Goal: Task Accomplishment & Management: Complete application form

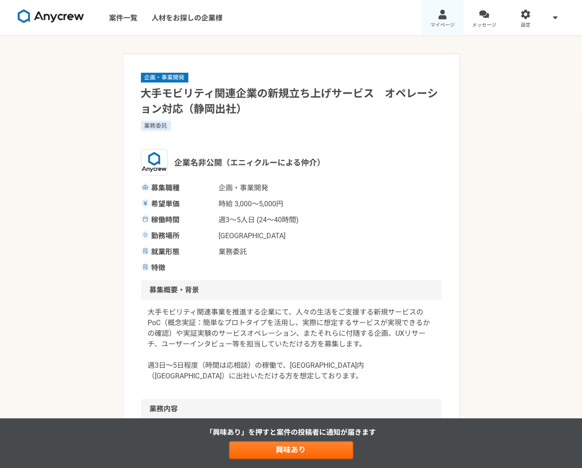
click at [449, 20] on link "マイページ" at bounding box center [443, 17] width 42 height 35
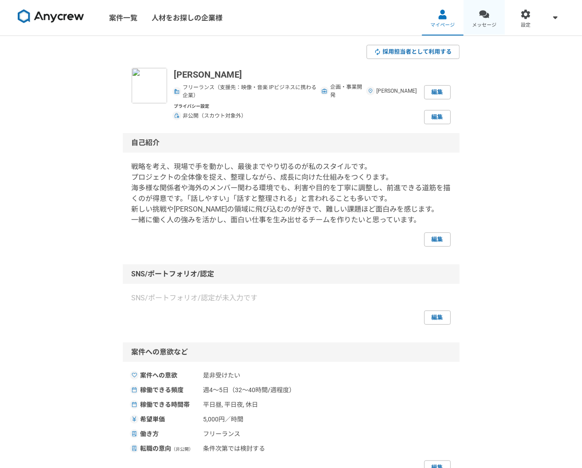
click at [477, 28] on link "メッセージ" at bounding box center [485, 17] width 42 height 35
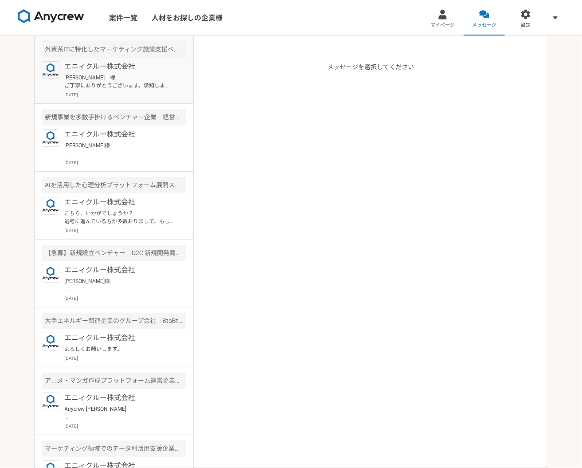
click at [117, 88] on p "[PERSON_NAME]　様 ご丁寧にありがとうございます。承知しました。 引き続きよろしくお願いします。 [PERSON_NAME]" at bounding box center [119, 82] width 109 height 16
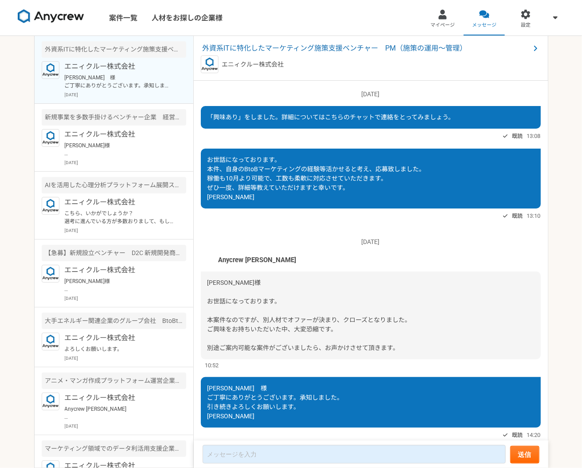
scroll to position [25, 0]
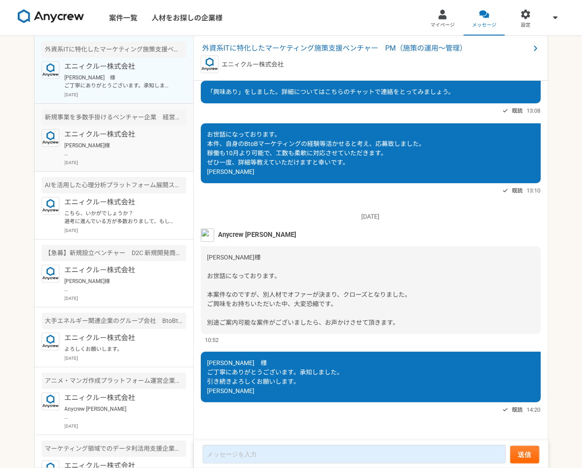
click at [129, 144] on p "[PERSON_NAME]様 こちらいかがでしょうか？ ご回答いただけますと幸いです。" at bounding box center [119, 149] width 109 height 16
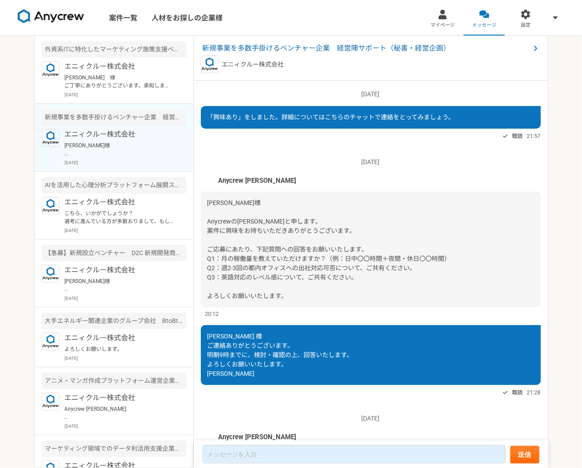
scroll to position [94, 0]
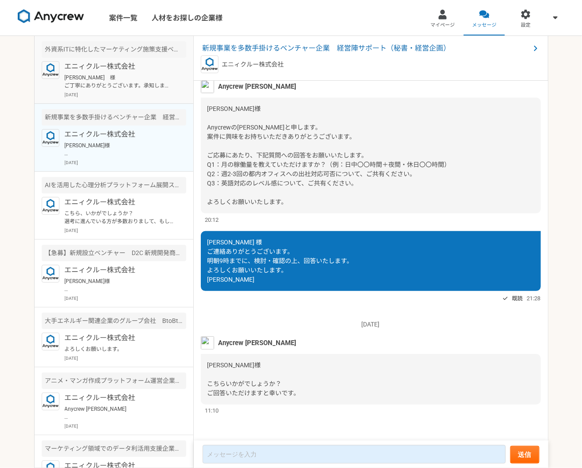
click at [132, 81] on p "[PERSON_NAME]　様 ご丁寧にありがとうございます。承知しました。 引き続きよろしくお願いします。 [PERSON_NAME]" at bounding box center [119, 82] width 109 height 16
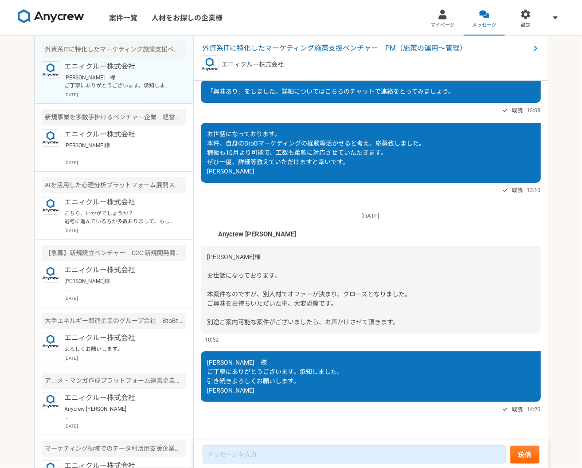
scroll to position [25, 0]
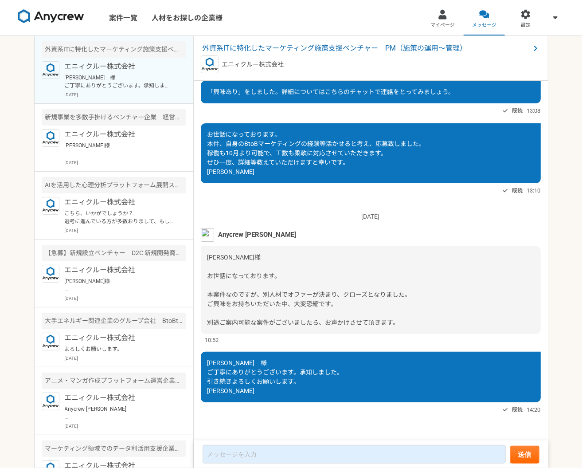
click at [57, 18] on img at bounding box center [51, 16] width 66 height 14
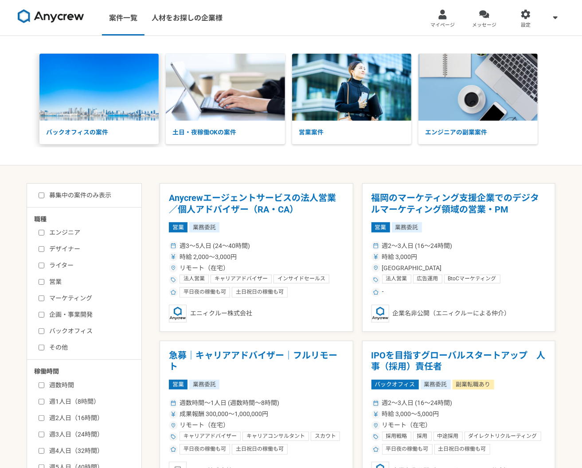
click at [108, 137] on p "バックオフィスの案件" at bounding box center [98, 132] width 119 height 23
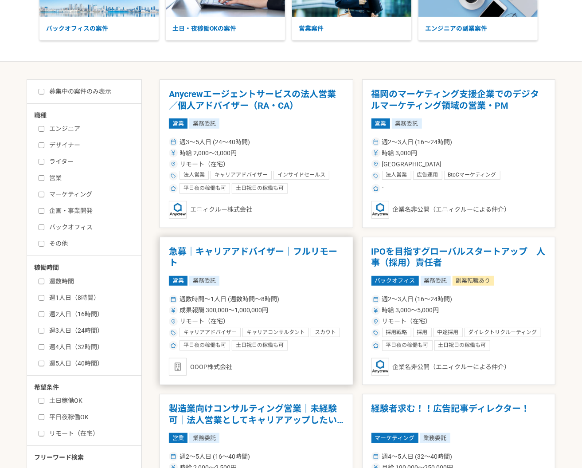
click at [306, 285] on article "急募｜キャリアアドバイザー｜フルリモート 営業 業務委託 週数時間〜1人日 (週数時間〜8時間) 成果報酬 300,000〜1,000,000円 リモート（在…" at bounding box center [257, 311] width 194 height 148
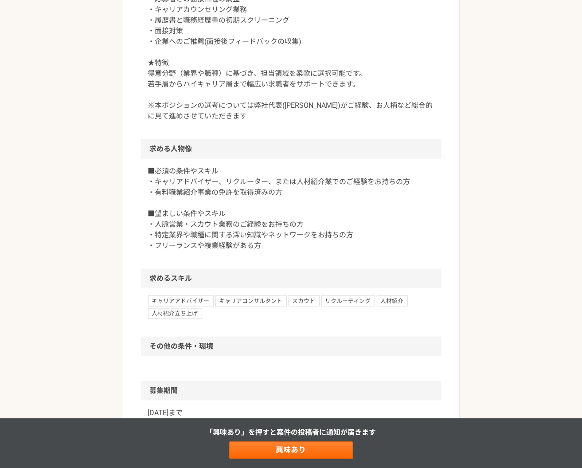
scroll to position [402, 0]
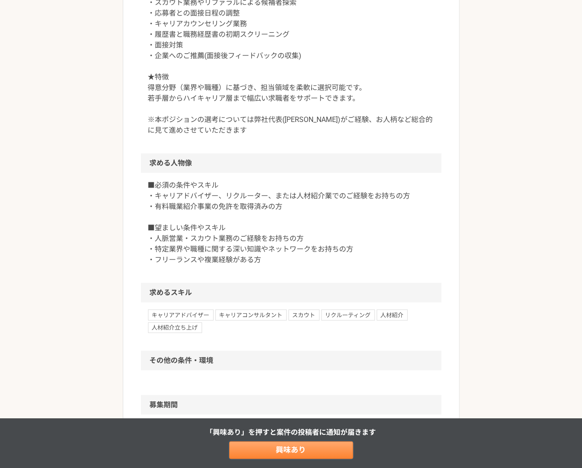
click at [287, 449] on link "興味あり" at bounding box center [291, 450] width 124 height 18
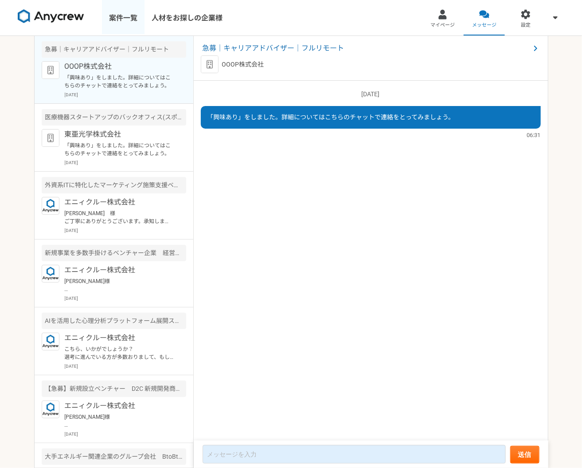
click at [125, 22] on link "案件一覧" at bounding box center [123, 17] width 43 height 35
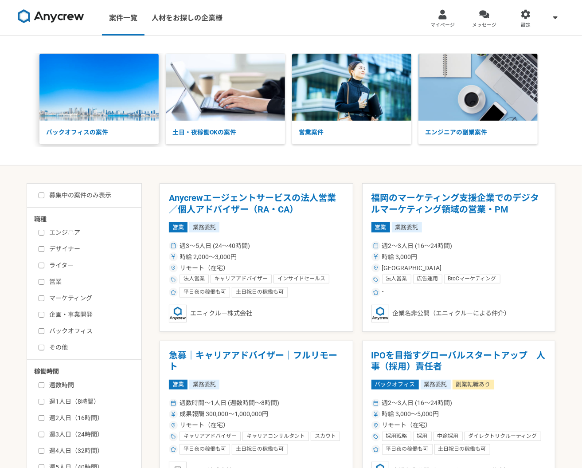
click at [126, 122] on p "バックオフィスの案件" at bounding box center [98, 132] width 119 height 23
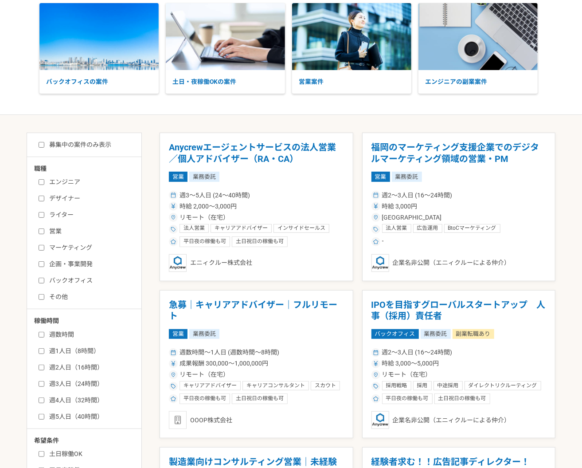
scroll to position [61, 0]
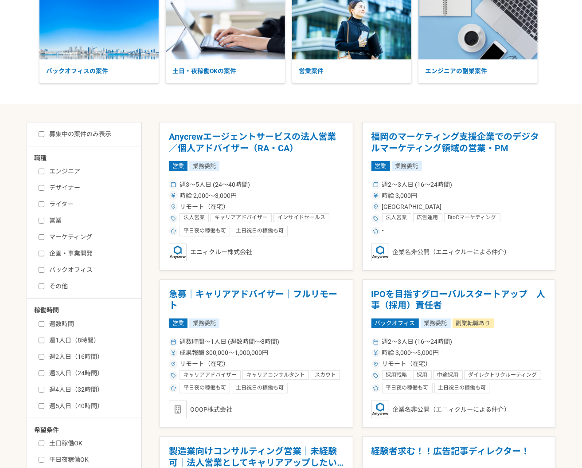
click at [56, 285] on label "その他" at bounding box center [90, 285] width 102 height 9
click at [44, 285] on input "その他" at bounding box center [42, 286] width 6 height 6
checkbox input "true"
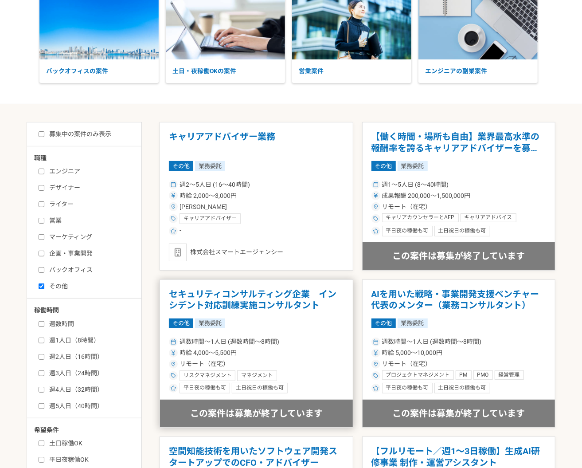
scroll to position [71, 0]
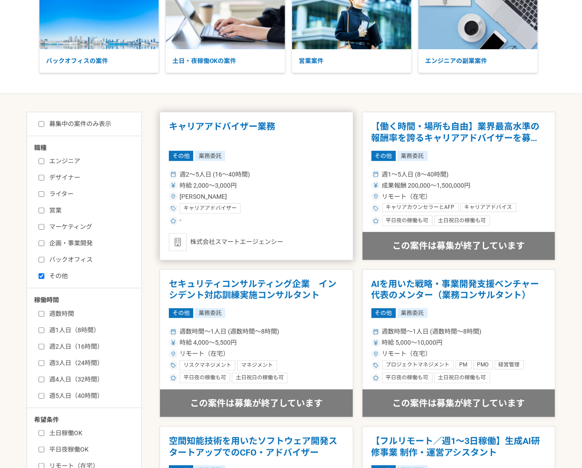
click at [264, 204] on div "キャリアアドバイザー" at bounding box center [256, 208] width 175 height 11
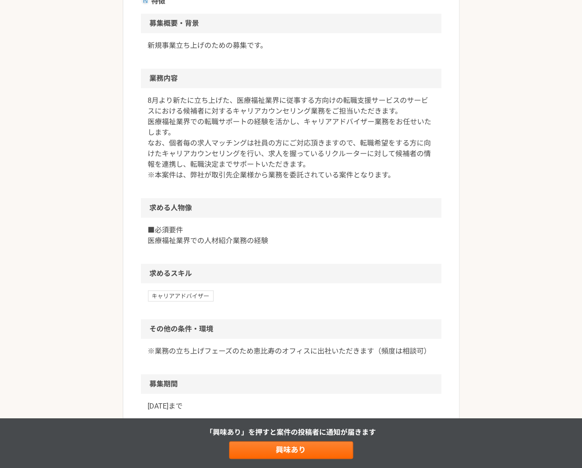
scroll to position [475, 0]
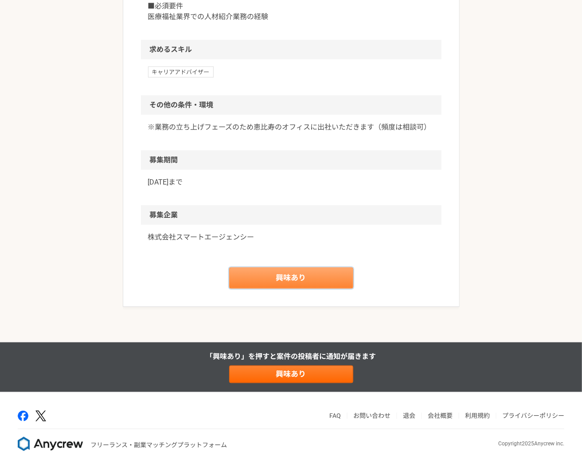
click at [280, 276] on link "興味あり" at bounding box center [291, 277] width 124 height 21
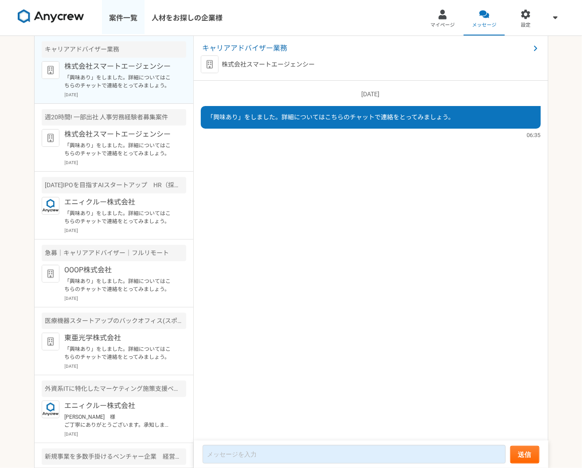
click at [128, 16] on link "案件一覧" at bounding box center [123, 17] width 43 height 35
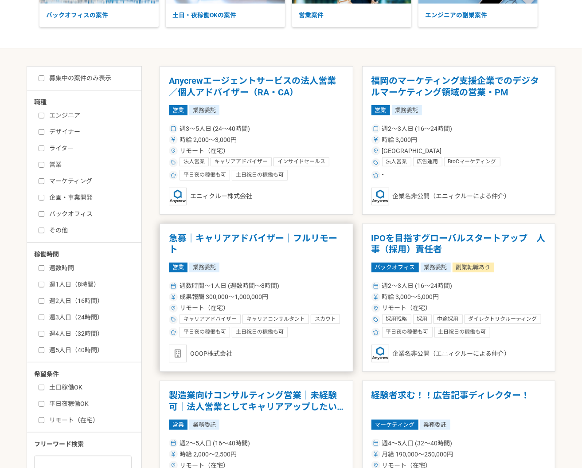
scroll to position [148, 0]
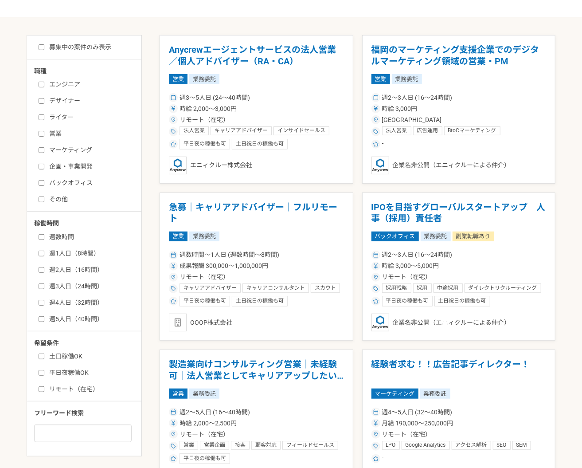
click at [60, 181] on label "バックオフィス" at bounding box center [90, 182] width 102 height 9
click at [44, 181] on input "バックオフィス" at bounding box center [42, 183] width 6 height 6
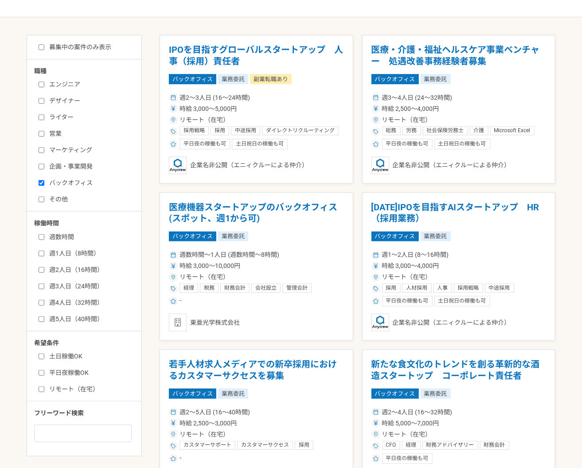
click at [60, 179] on label "バックオフィス" at bounding box center [90, 182] width 102 height 9
click at [44, 180] on input "バックオフィス" at bounding box center [42, 183] width 6 height 6
checkbox input "false"
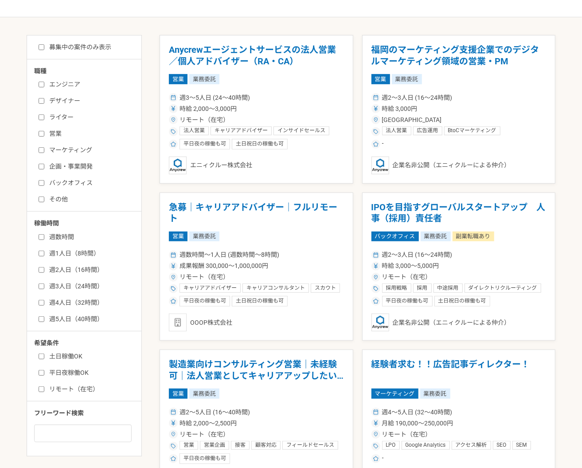
click at [58, 165] on label "企画・事業開発" at bounding box center [90, 166] width 102 height 9
click at [44, 165] on input "企画・事業開発" at bounding box center [42, 167] width 6 height 6
checkbox input "true"
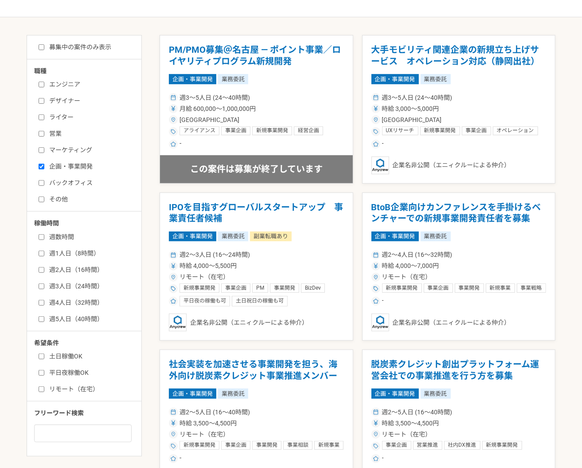
click at [51, 199] on label "その他" at bounding box center [90, 199] width 102 height 9
click at [44, 199] on input "その他" at bounding box center [42, 199] width 6 height 6
checkbox input "true"
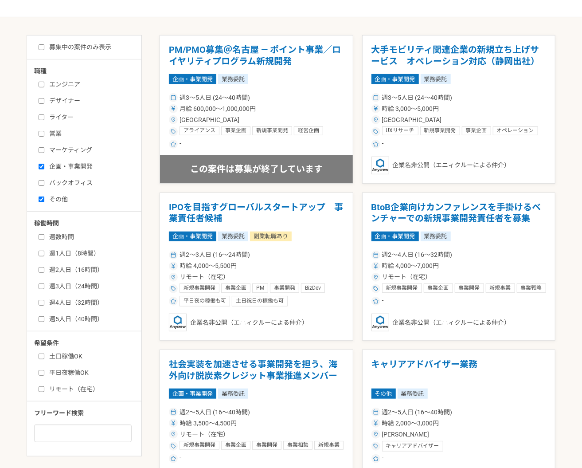
click at [59, 168] on label "企画・事業開発" at bounding box center [90, 166] width 102 height 9
click at [44, 168] on input "企画・事業開発" at bounding box center [42, 167] width 6 height 6
checkbox input "false"
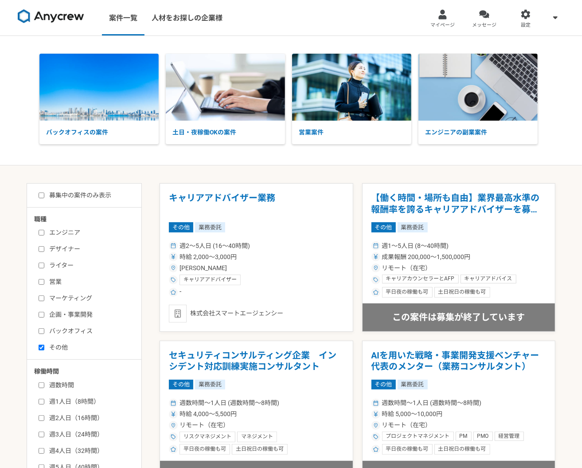
click at [55, 347] on label "その他" at bounding box center [90, 347] width 102 height 9
click at [44, 347] on input "その他" at bounding box center [42, 347] width 6 height 6
checkbox input "false"
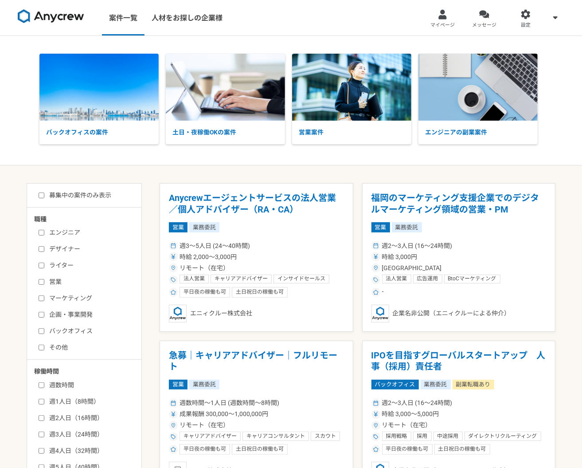
click at [67, 315] on label "企画・事業開発" at bounding box center [90, 314] width 102 height 9
click at [44, 315] on input "企画・事業開発" at bounding box center [42, 315] width 6 height 6
checkbox input "true"
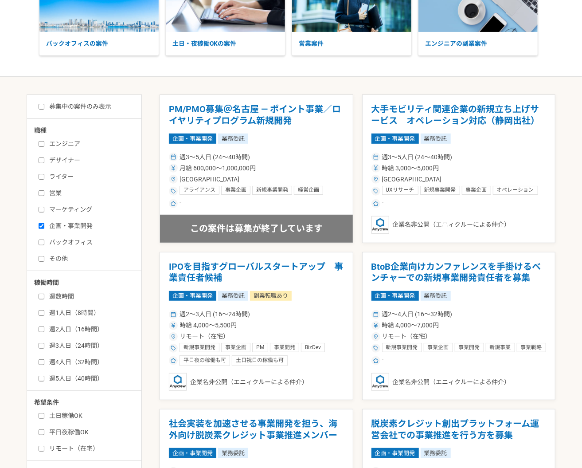
scroll to position [90, 0]
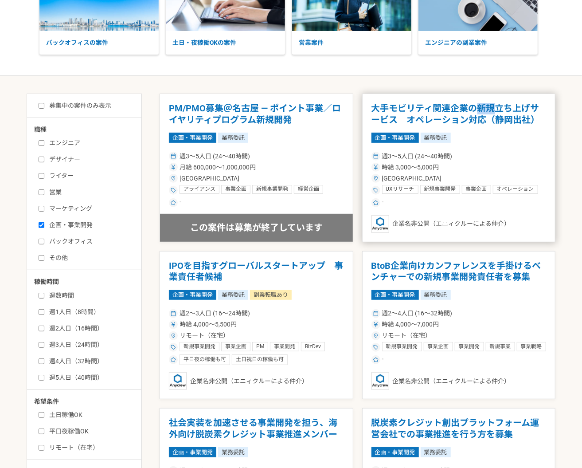
click at [478, 106] on h1 "大手モビリティ関連企業の新規立ち上げサービス　オペレーション対応（静岡出社）" at bounding box center [458, 114] width 175 height 23
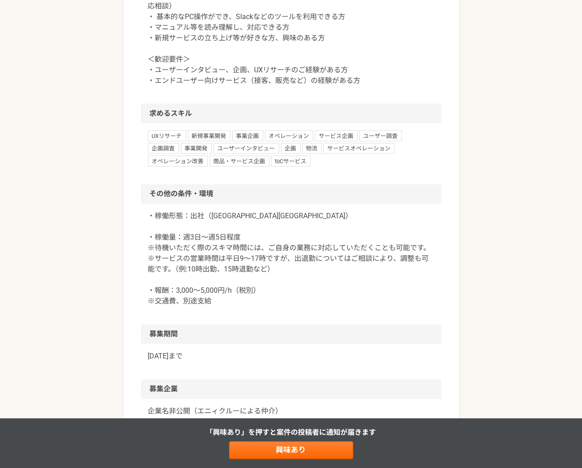
scroll to position [763, 0]
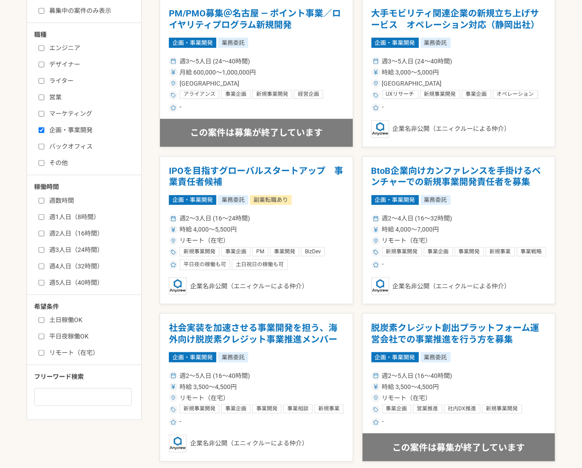
scroll to position [188, 0]
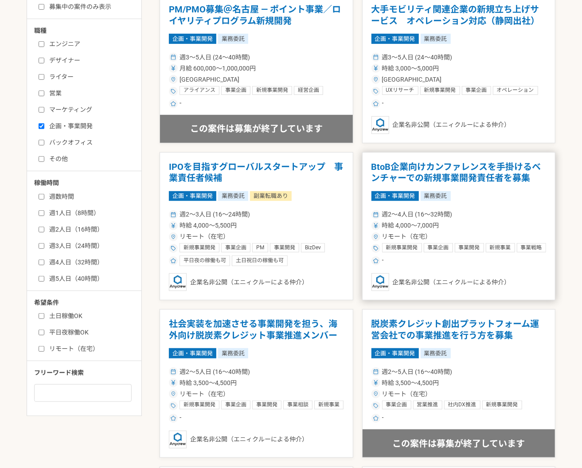
click at [501, 173] on h1 "BtoB企業向けカンファレンスを手掛けるベンチャーでの新規事業開発責任者を募集" at bounding box center [458, 172] width 175 height 23
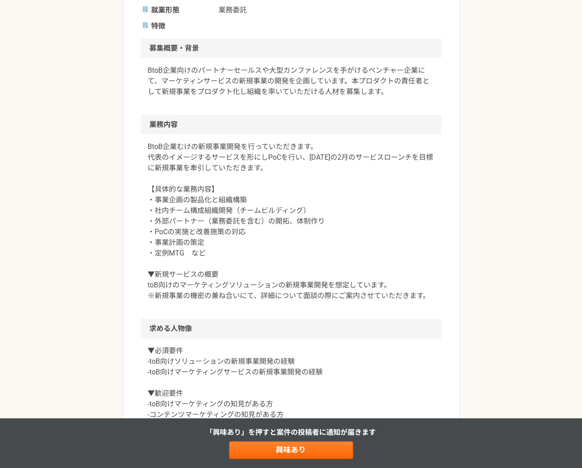
scroll to position [332, 0]
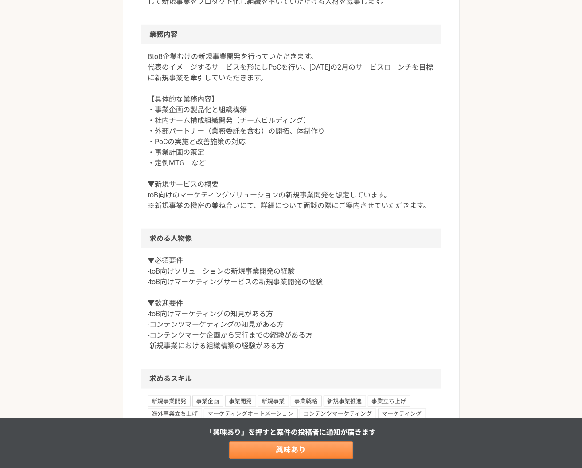
click at [286, 450] on link "興味あり" at bounding box center [291, 450] width 124 height 18
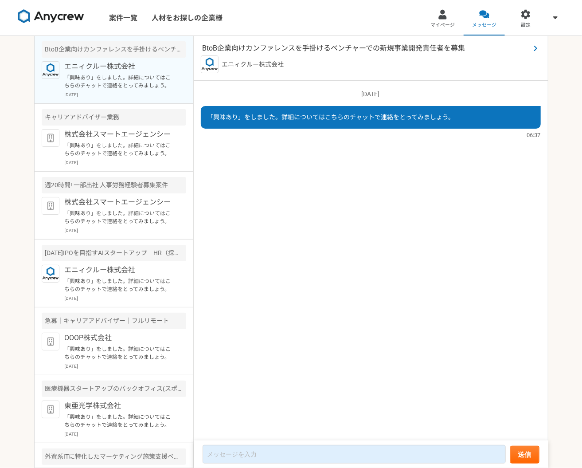
click at [211, 46] on span "BtoB企業向けカンファレンスを手掛けるベンチャーでの新規事業開発責任者を募集" at bounding box center [367, 48] width 328 height 11
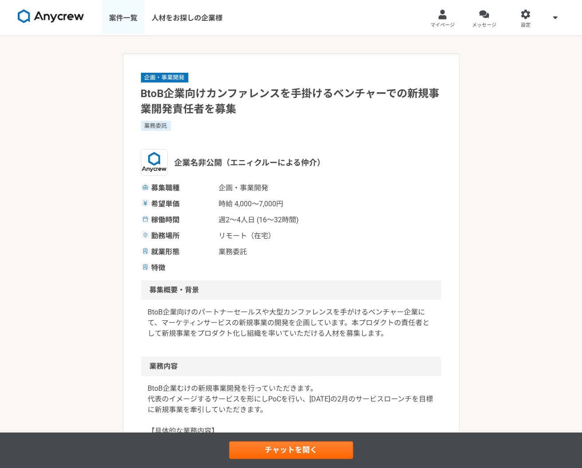
click at [127, 17] on link "案件一覧" at bounding box center [123, 17] width 43 height 35
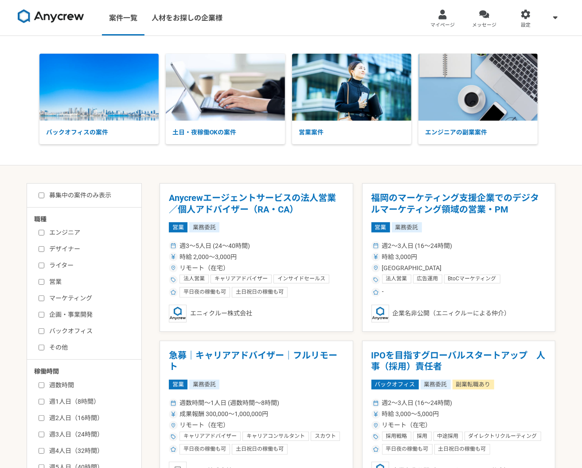
click at [74, 312] on label "企画・事業開発" at bounding box center [90, 314] width 102 height 9
click at [44, 312] on input "企画・事業開発" at bounding box center [42, 315] width 6 height 6
checkbox input "true"
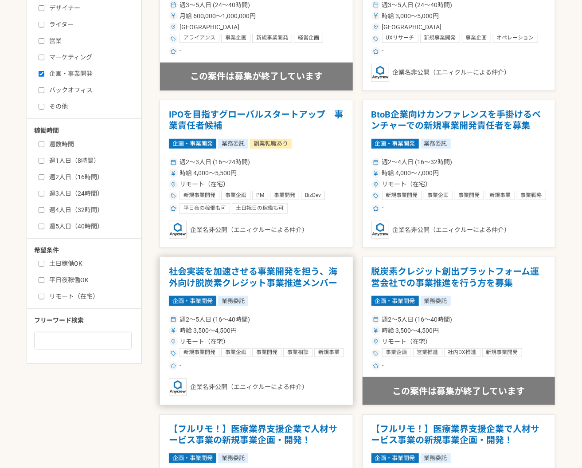
scroll to position [231, 0]
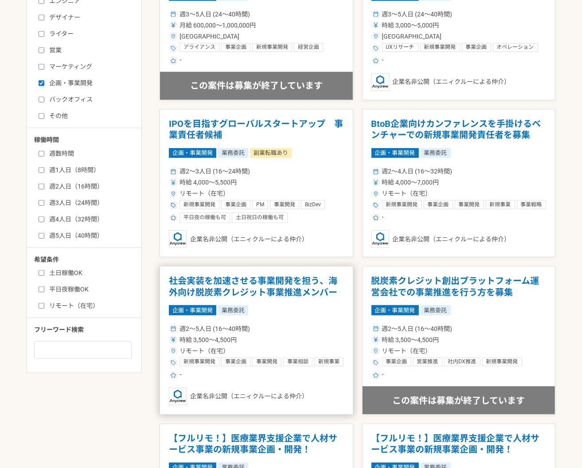
click at [266, 280] on h1 "社会実装を加速させる事業開発を担う、海外向け脱炭素クレジット事業推進メンバー" at bounding box center [256, 286] width 175 height 23
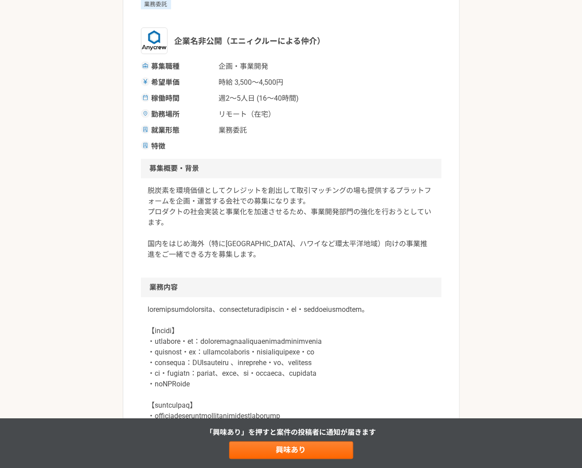
scroll to position [39, 0]
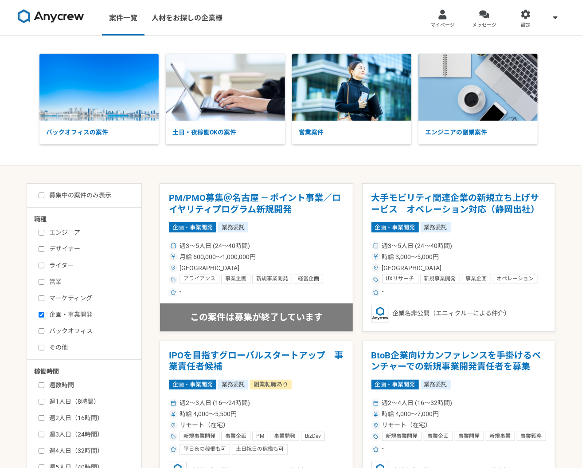
click at [69, 313] on label "企画・事業開発" at bounding box center [90, 314] width 102 height 9
click at [44, 313] on input "企画・事業開発" at bounding box center [42, 315] width 6 height 6
checkbox input "false"
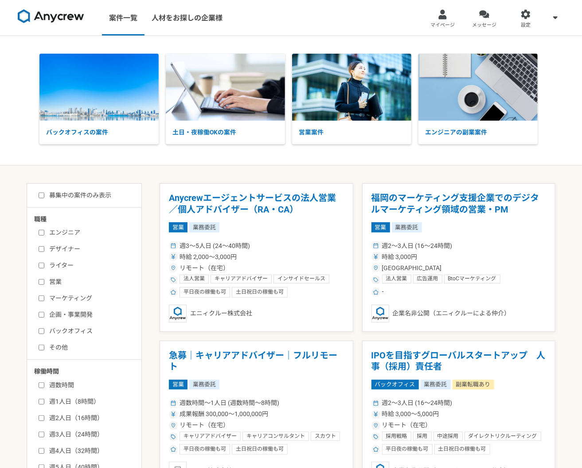
click at [67, 296] on label "マーケティング" at bounding box center [90, 297] width 102 height 9
click at [44, 296] on input "マーケティング" at bounding box center [42, 298] width 6 height 6
checkbox input "true"
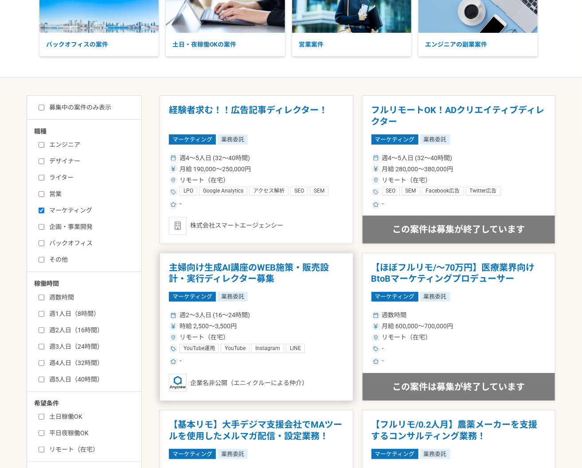
scroll to position [96, 0]
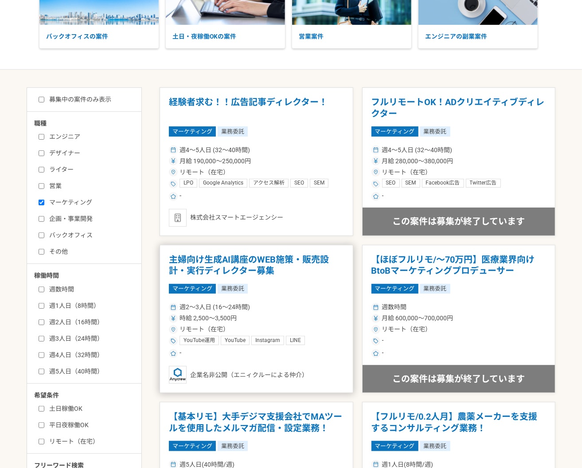
click at [256, 267] on h1 "主婦向け生成AI講座のWEB施策・販売設計・実行ディレクター募集" at bounding box center [256, 265] width 175 height 23
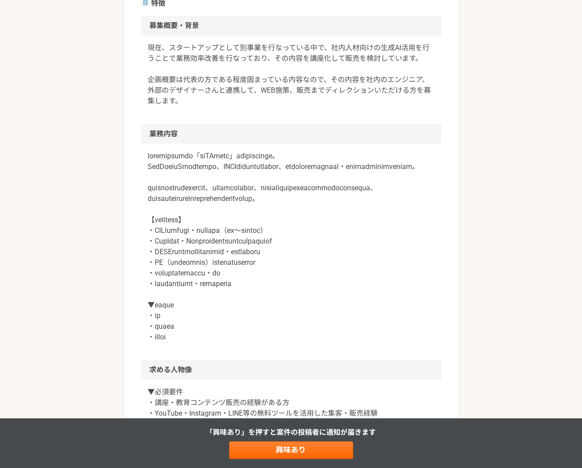
scroll to position [239, 0]
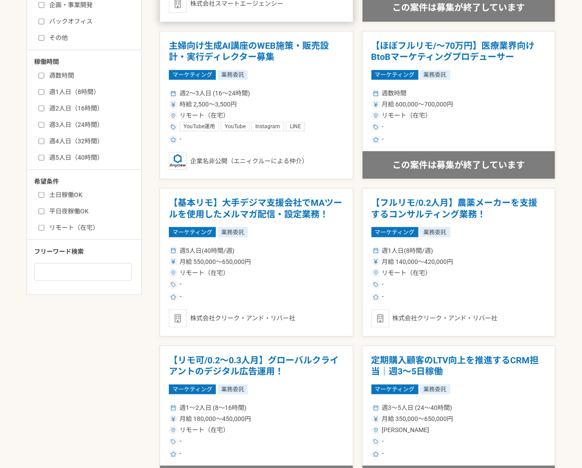
scroll to position [307, 0]
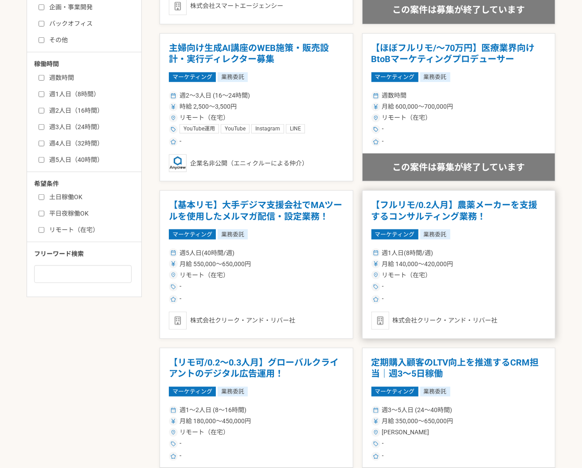
click at [508, 254] on div "週1人日(8時間/週)" at bounding box center [458, 252] width 175 height 9
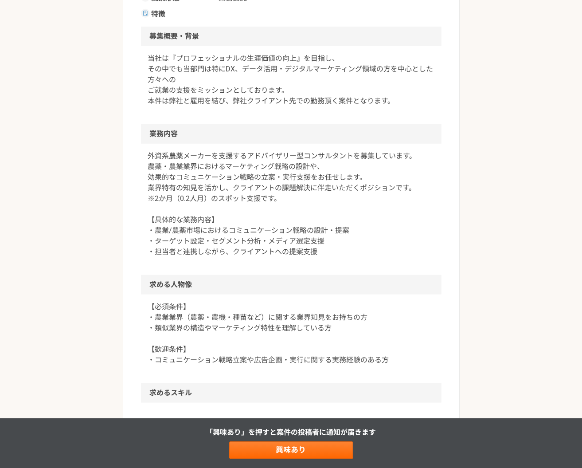
scroll to position [52, 0]
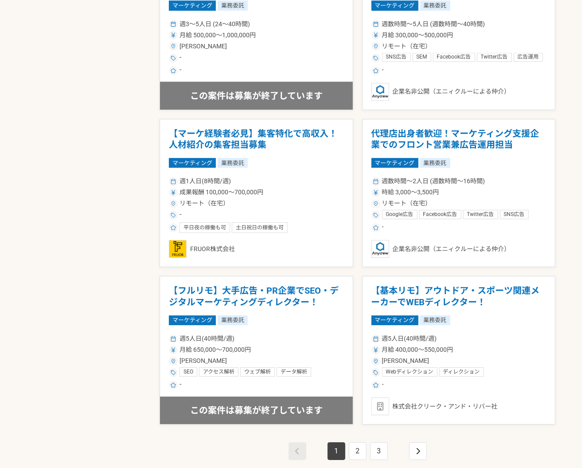
scroll to position [1422, 0]
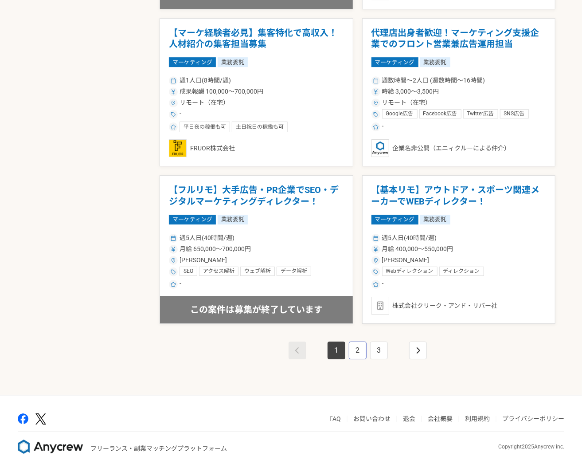
click at [364, 348] on link "2" at bounding box center [358, 350] width 18 height 18
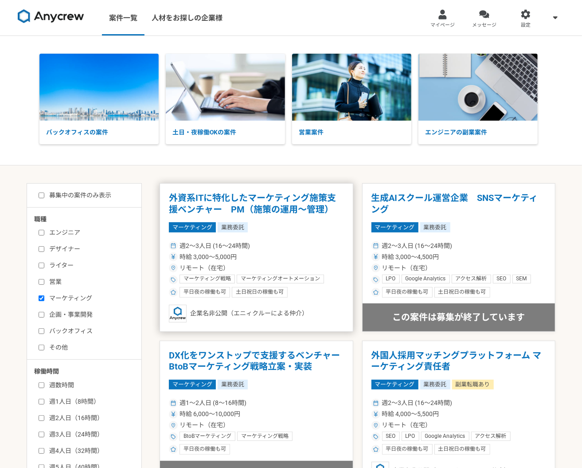
click at [269, 208] on h1 "外資系ITに特化したマーケティング施策支援ベンチャー　PM（施策の運用〜管理）" at bounding box center [256, 203] width 175 height 23
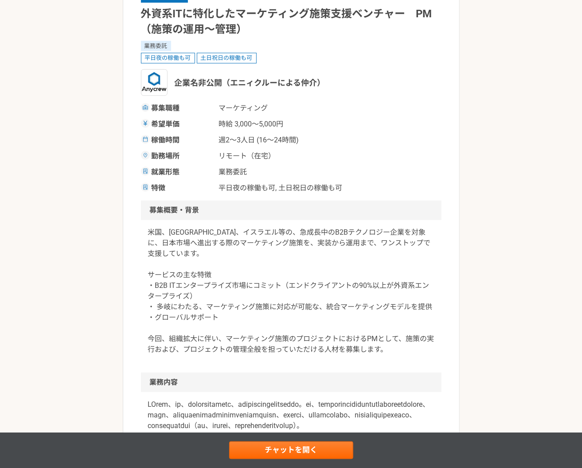
scroll to position [81, 0]
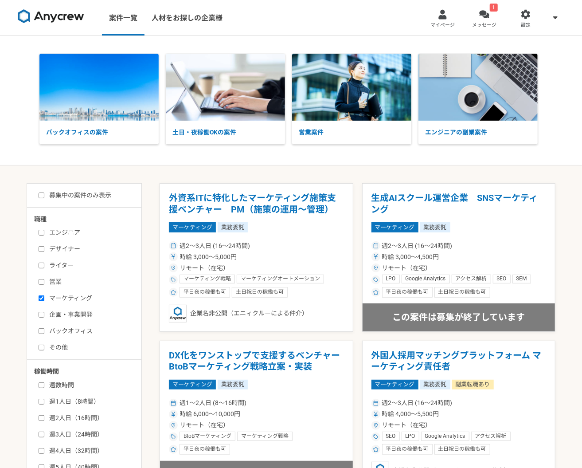
click at [67, 295] on label "マーケティング" at bounding box center [90, 297] width 102 height 9
click at [44, 295] on input "マーケティング" at bounding box center [42, 298] width 6 height 6
checkbox input "false"
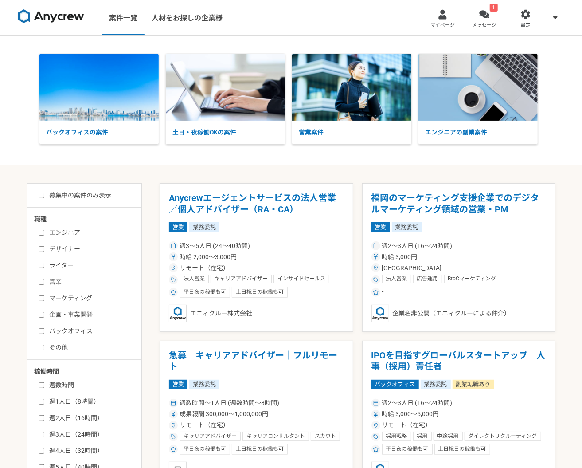
click at [53, 281] on label "営業" at bounding box center [90, 281] width 102 height 9
click at [44, 281] on input "営業" at bounding box center [42, 282] width 6 height 6
checkbox input "true"
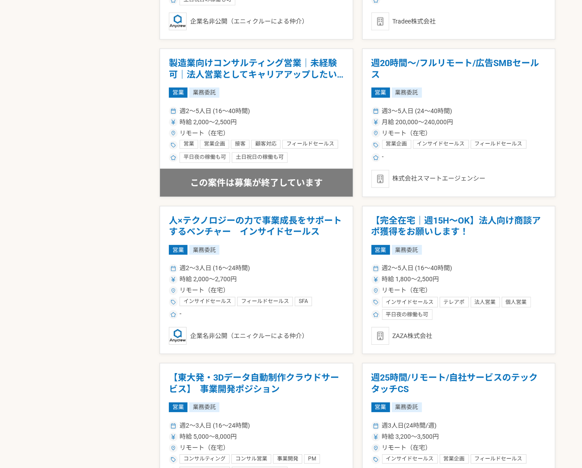
scroll to position [1360, 0]
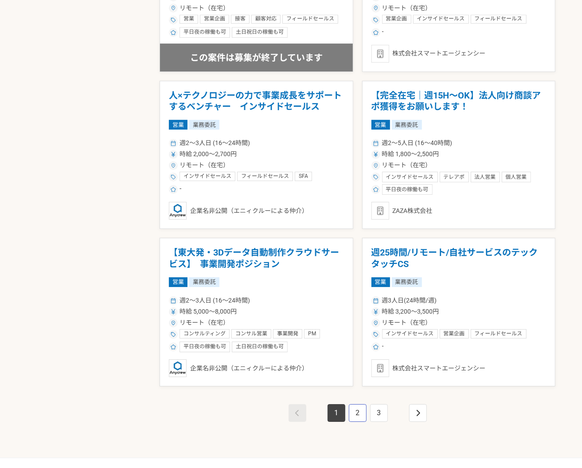
click at [355, 417] on link "2" at bounding box center [358, 413] width 18 height 18
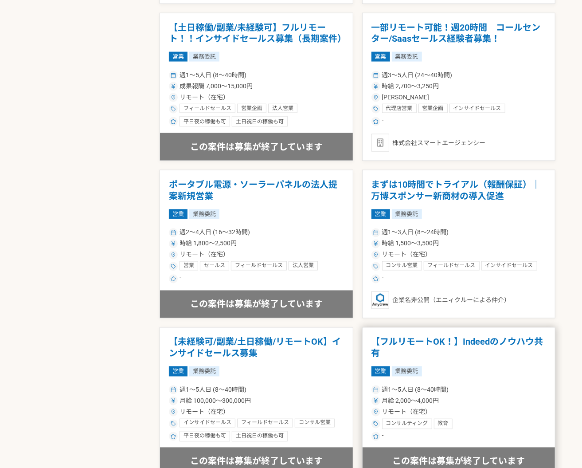
scroll to position [648, 0]
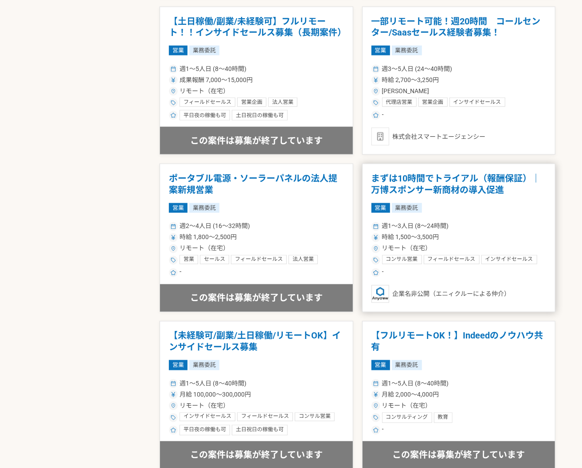
click at [419, 189] on h1 "まずは10時間でトライアル（報酬保証）｜万博スポンサー新商材の導入促進" at bounding box center [458, 184] width 175 height 23
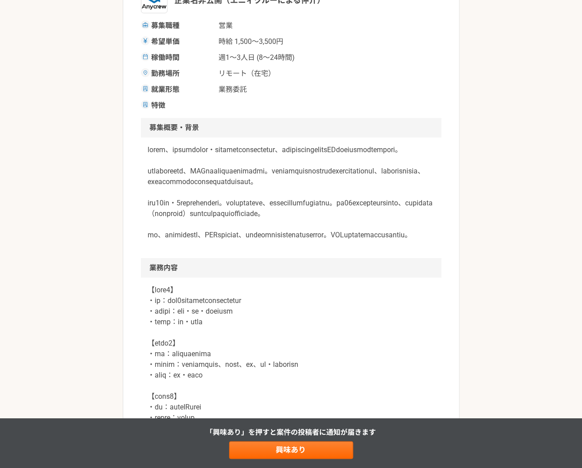
scroll to position [167, 0]
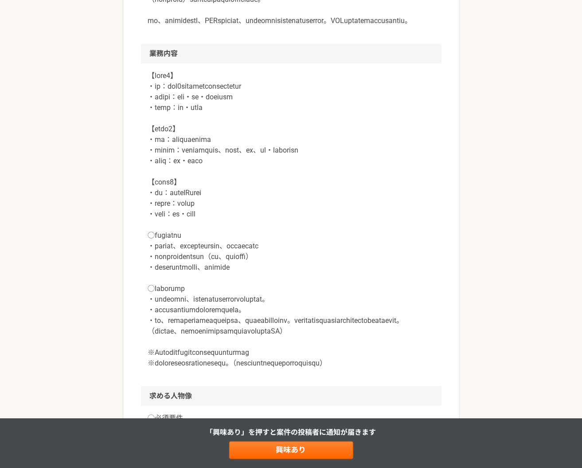
scroll to position [377, 0]
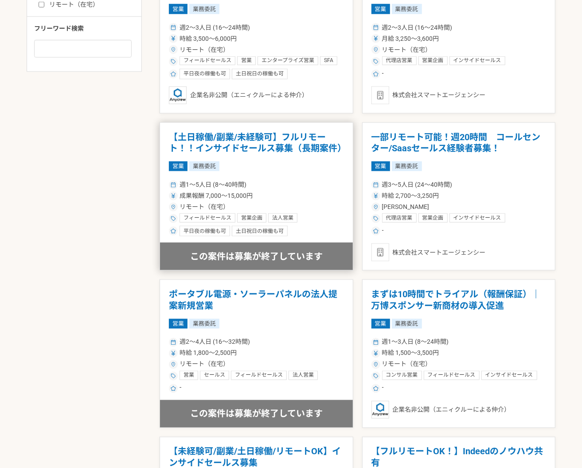
scroll to position [754, 0]
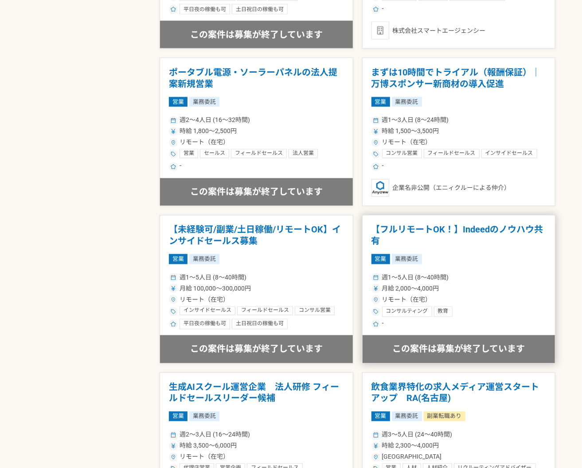
click at [424, 319] on div "-" at bounding box center [458, 324] width 175 height 11
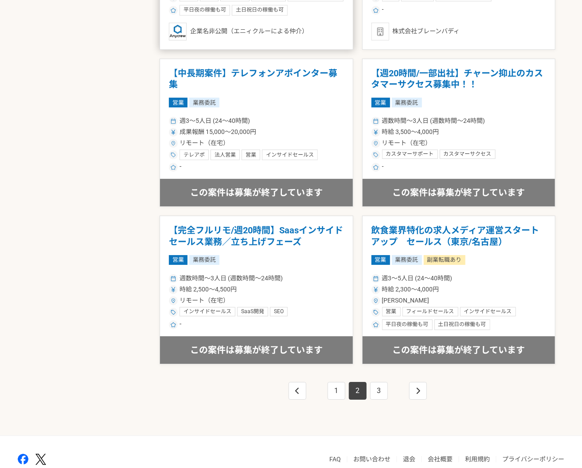
scroll to position [1422, 0]
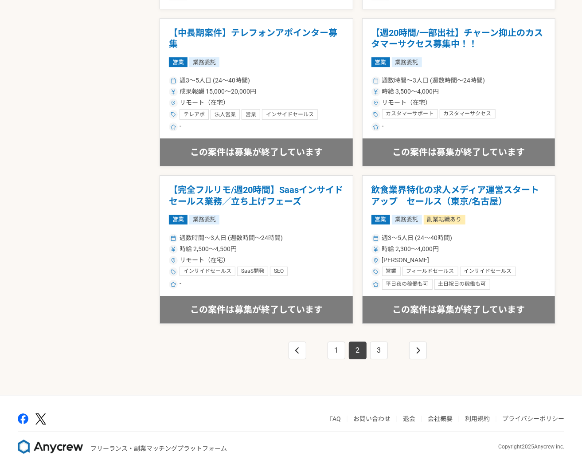
click at [347, 354] on li "2" at bounding box center [357, 350] width 21 height 18
click at [332, 347] on link "1" at bounding box center [337, 350] width 18 height 18
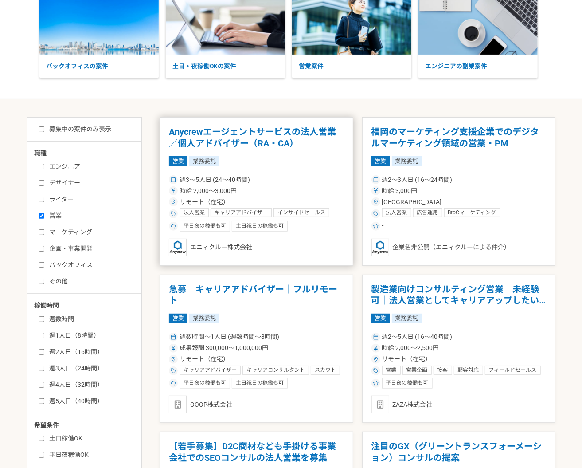
scroll to position [76, 0]
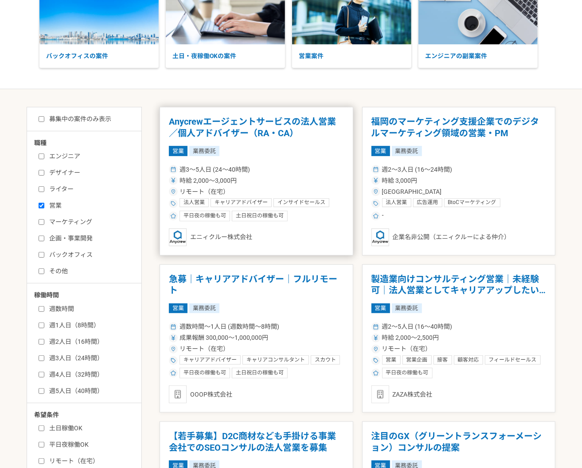
click at [233, 137] on h1 "Anycrewエージェントサービスの法人営業／個人アドバイザー（RA・CA）" at bounding box center [256, 127] width 175 height 23
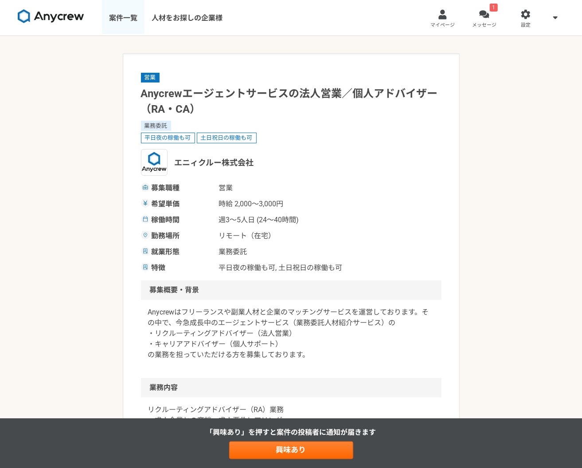
click at [115, 8] on link "案件一覧" at bounding box center [123, 17] width 43 height 35
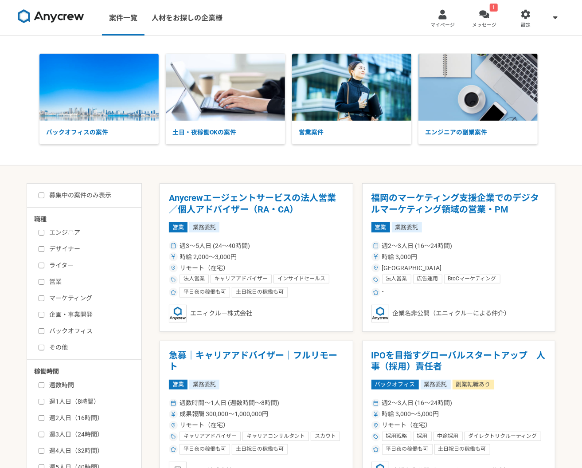
click at [59, 261] on label "ライター" at bounding box center [90, 265] width 102 height 9
click at [44, 262] on input "ライター" at bounding box center [42, 265] width 6 height 6
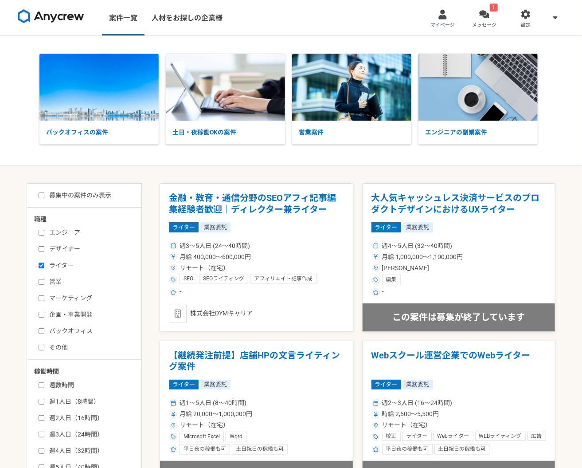
click at [69, 262] on label "ライター" at bounding box center [90, 265] width 102 height 9
click at [44, 262] on input "ライター" at bounding box center [42, 265] width 6 height 6
checkbox input "false"
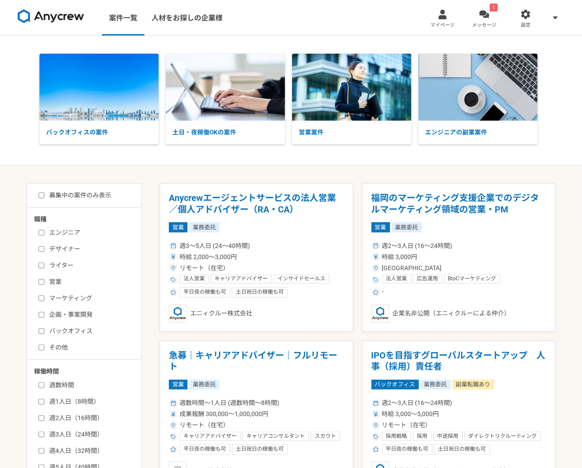
click at [59, 252] on label "デザイナー" at bounding box center [90, 248] width 102 height 9
click at [44, 252] on input "デザイナー" at bounding box center [42, 249] width 6 height 6
checkbox input "true"
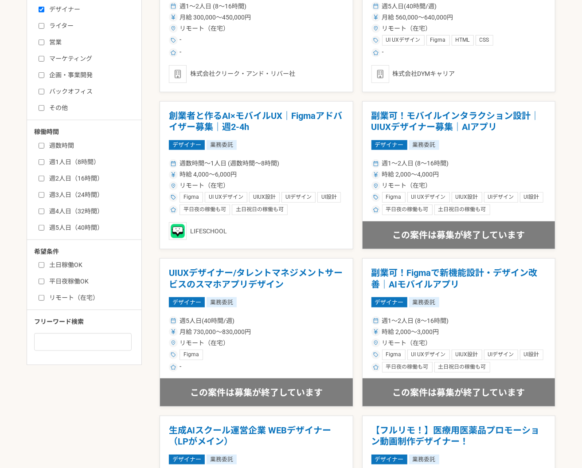
scroll to position [238, 0]
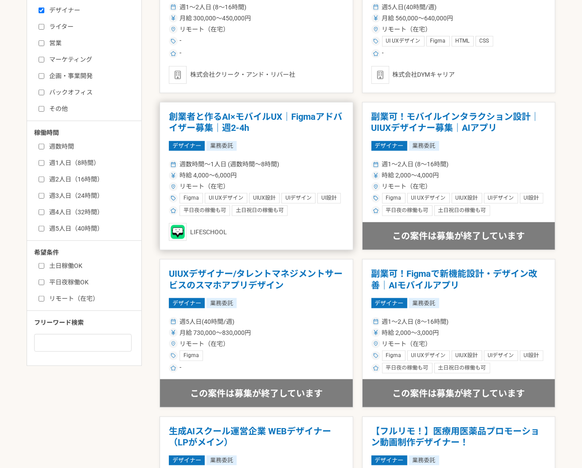
click at [266, 119] on h1 "創業者と作るAI×モバイルUX｜Figmaアドバイザー募集｜週2-4h" at bounding box center [256, 122] width 175 height 23
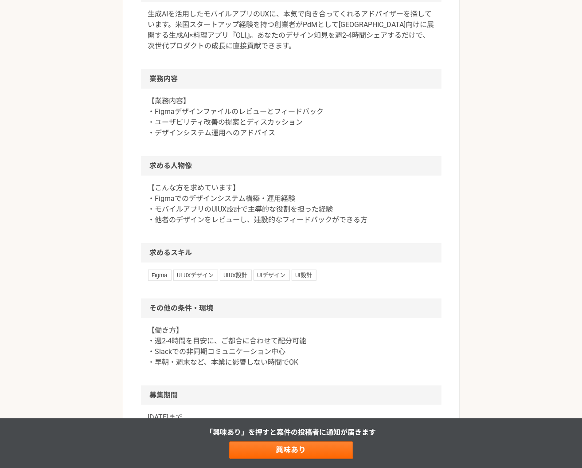
scroll to position [321, 0]
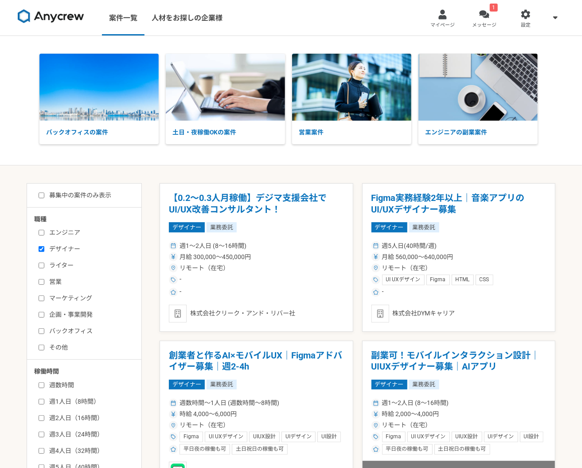
click at [62, 253] on label "デザイナー" at bounding box center [90, 248] width 102 height 9
click at [44, 252] on input "デザイナー" at bounding box center [42, 249] width 6 height 6
checkbox input "false"
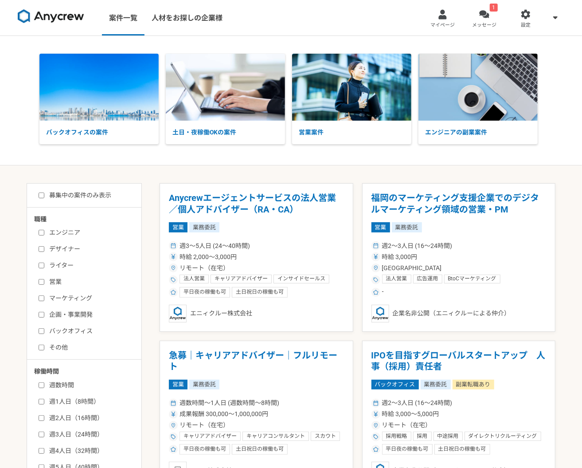
click at [66, 231] on label "エンジニア" at bounding box center [90, 232] width 102 height 9
click at [44, 231] on input "エンジニア" at bounding box center [42, 233] width 6 height 6
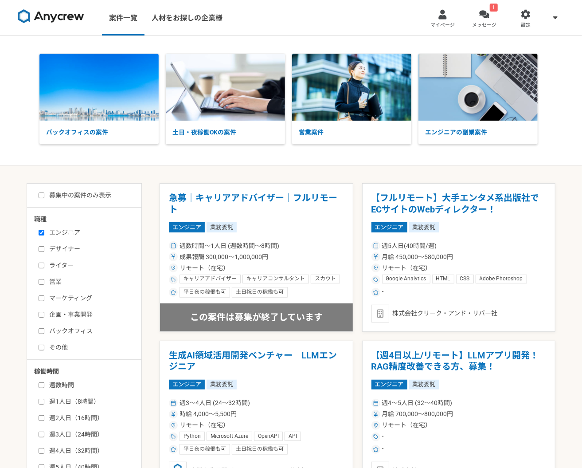
click at [66, 231] on label "エンジニア" at bounding box center [90, 232] width 102 height 9
click at [44, 231] on input "エンジニア" at bounding box center [42, 233] width 6 height 6
checkbox input "false"
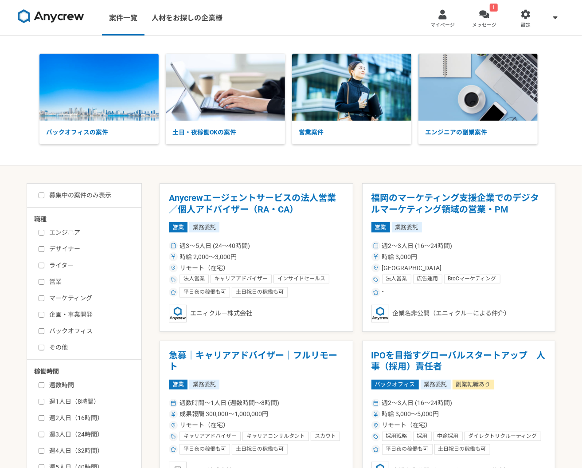
click at [74, 196] on label "募集中の案件のみ表示" at bounding box center [75, 195] width 73 height 9
click at [44, 196] on input "募集中の案件のみ表示" at bounding box center [42, 195] width 6 height 6
checkbox input "true"
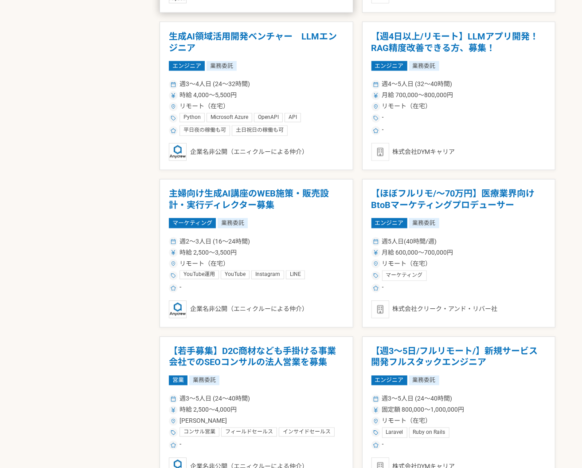
scroll to position [791, 0]
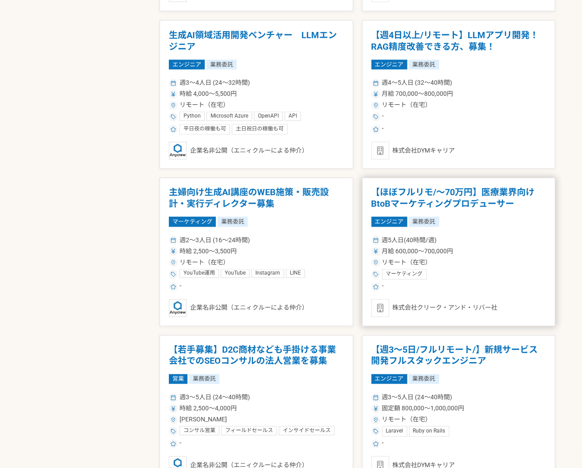
click at [461, 203] on h1 "【ほぼフルリモ/～70万円】医療業界向けBtoBマーケティングプロデューサー" at bounding box center [458, 198] width 175 height 23
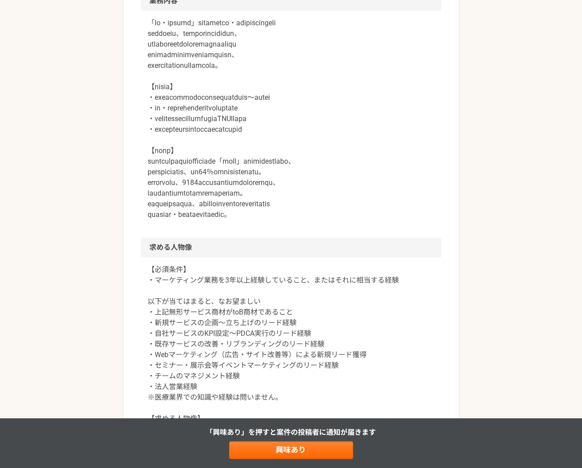
scroll to position [372, 0]
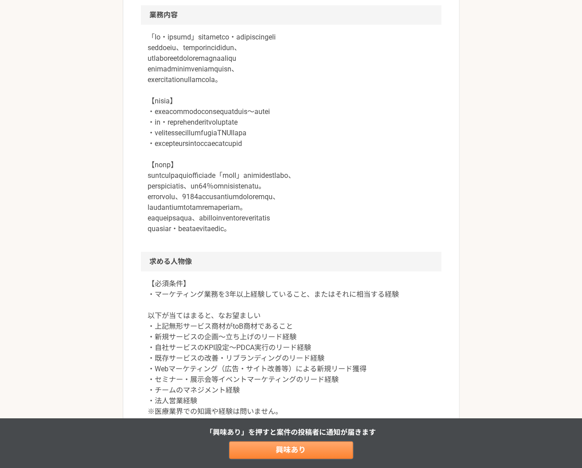
click at [274, 449] on link "興味あり" at bounding box center [291, 450] width 124 height 18
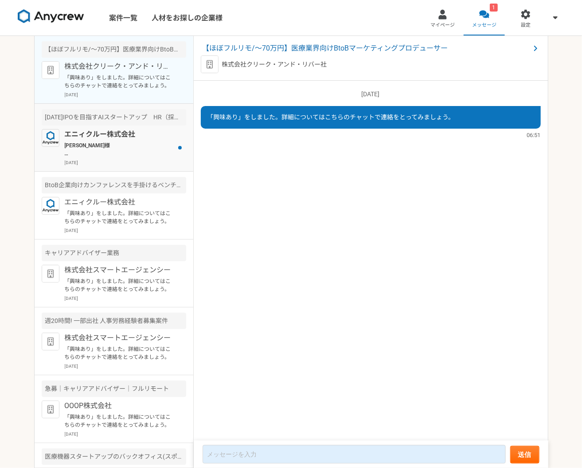
click at [117, 139] on p "エニィクルー株式会社" at bounding box center [119, 134] width 109 height 11
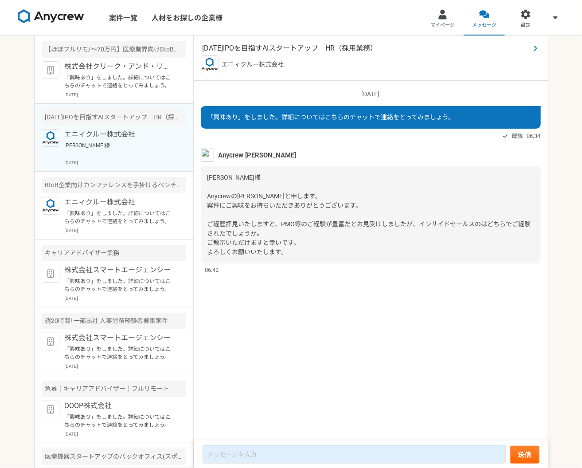
click at [285, 45] on span "[DATE]IPOを目指すAIスタートアップ　HR（採用業務）" at bounding box center [367, 48] width 328 height 11
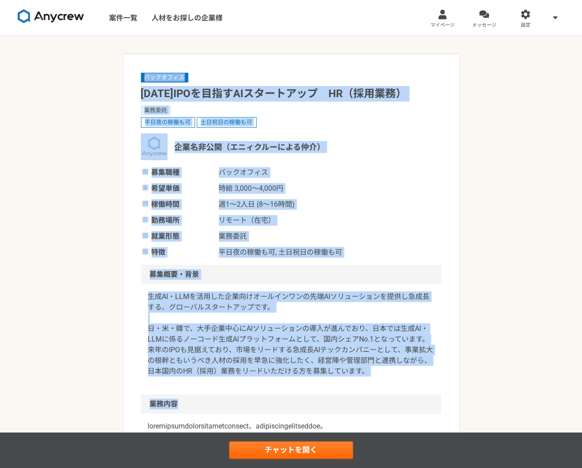
drag, startPoint x: 142, startPoint y: 75, endPoint x: 234, endPoint y: 410, distance: 347.5
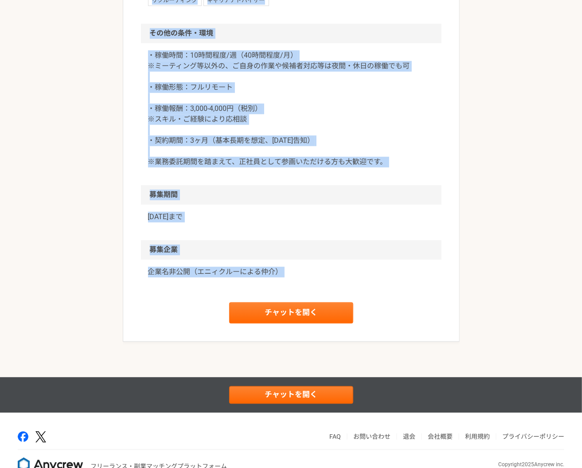
scroll to position [983, 0]
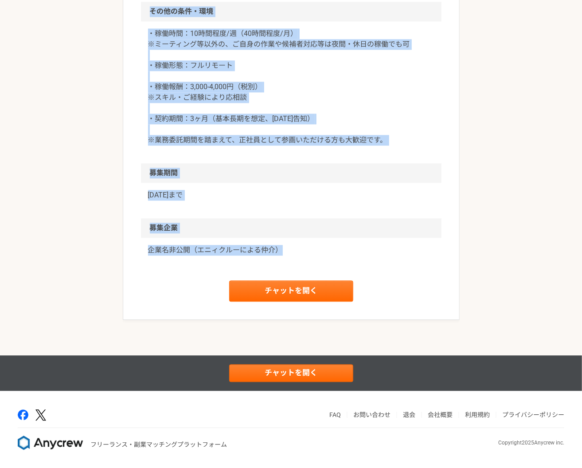
drag, startPoint x: 135, startPoint y: 77, endPoint x: 315, endPoint y: 250, distance: 249.8
copy article "loremip 2518dOLOrsitAMetconse　AD（elit） sedd eiusmodt incididun utlabo（etdolorem…"
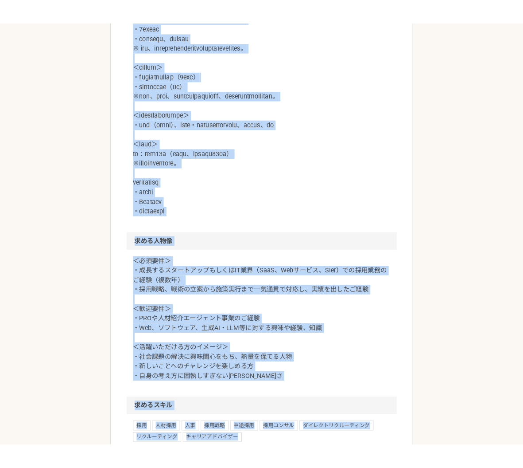
scroll to position [0, 0]
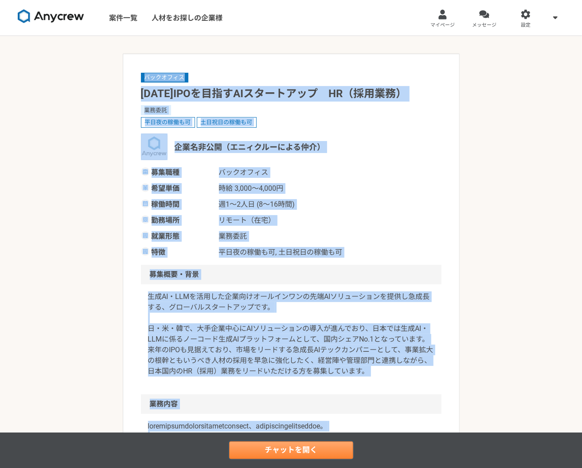
click at [280, 449] on link "チャットを開く" at bounding box center [291, 450] width 124 height 18
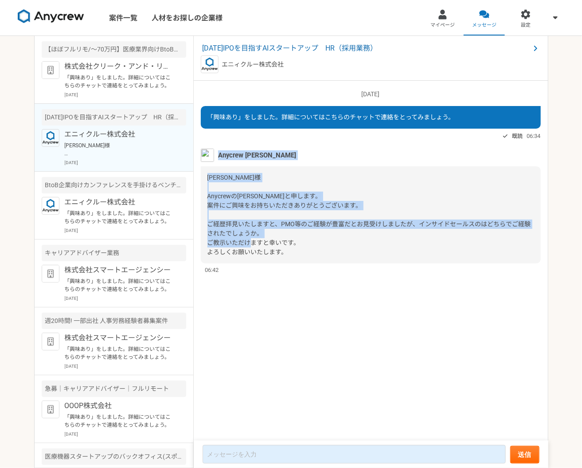
drag, startPoint x: 307, startPoint y: 252, endPoint x: 218, endPoint y: 155, distance: 131.1
click at [218, 155] on div "Anycrew [PERSON_NAME] [PERSON_NAME]様 Anycrewの[PERSON_NAME]と申します。 案件にご興味をお持ちいただき…" at bounding box center [371, 210] width 340 height 125
copy div "Anycrew [PERSON_NAME] [PERSON_NAME]様 Anycrewの[PERSON_NAME]と申します。 案件にご興味をお持ちいただき…"
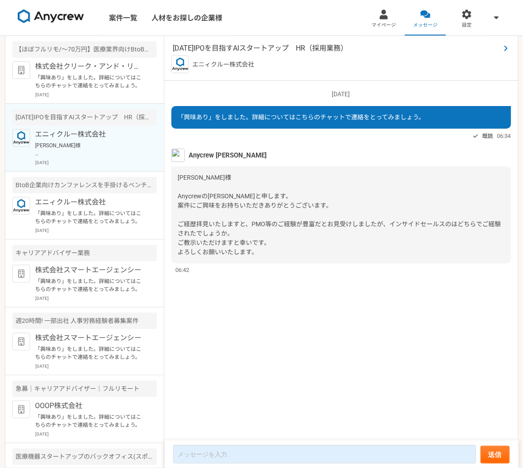
click at [258, 46] on span "[DATE]IPOを目指すAIスタートアップ　HR（採用業務）" at bounding box center [337, 48] width 328 height 11
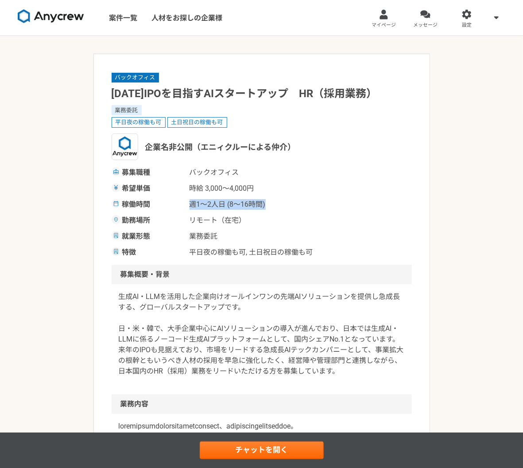
drag, startPoint x: 190, startPoint y: 203, endPoint x: 323, endPoint y: 206, distance: 133.4
click at [323, 206] on div "稼働時間 週1〜2人日 (8〜16時間)" at bounding box center [262, 204] width 300 height 11
copy span "週1〜2人日 (8〜16時間)"
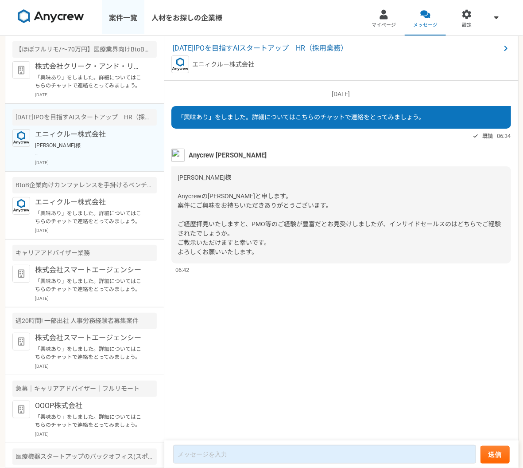
click at [134, 23] on link "案件一覧" at bounding box center [123, 17] width 43 height 35
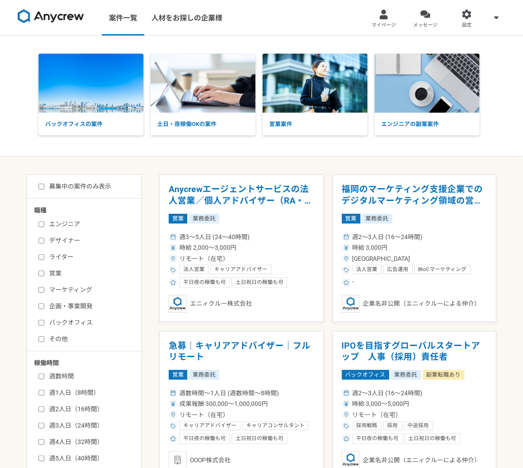
click at [268, 242] on div "週3〜5人日 (24〜40時間) 時給 2,000〜3,000円 リモート（在宅） 法人営業 キャリアアドバイザー インサイドセールス フィールドセールス 採…" at bounding box center [242, 258] width 146 height 57
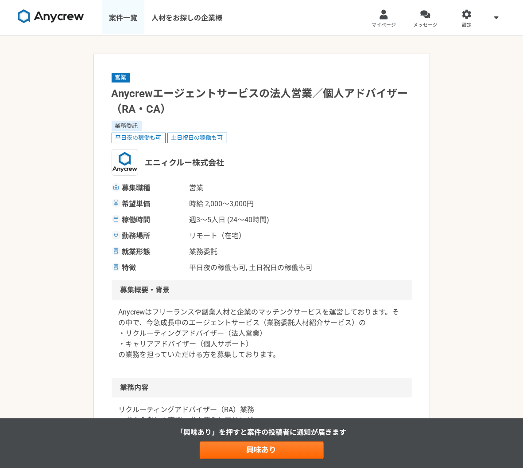
click at [126, 22] on link "案件一覧" at bounding box center [123, 17] width 43 height 35
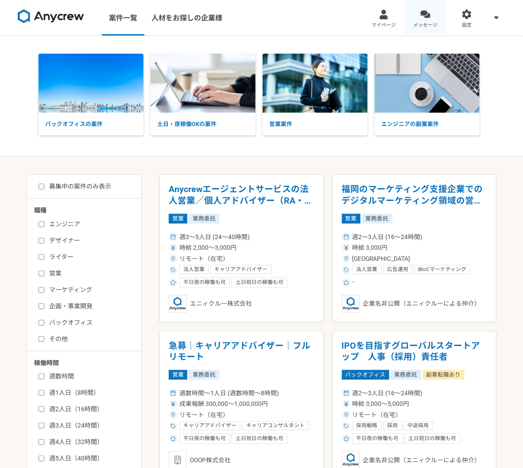
click at [420, 17] on link "メッセージ" at bounding box center [426, 17] width 42 height 35
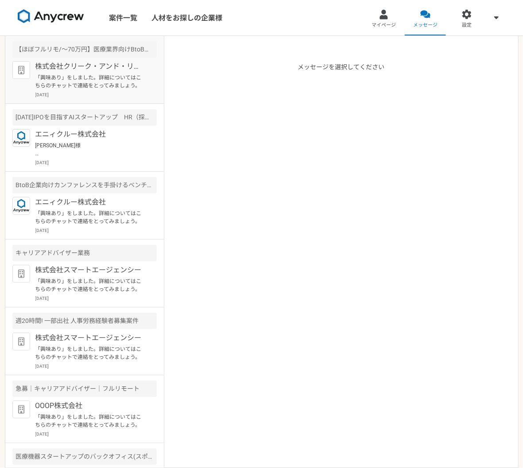
click at [89, 85] on p "「興味あり」をしました。詳細についてはこちらのチャットで連絡をとってみましょう。" at bounding box center [89, 82] width 109 height 16
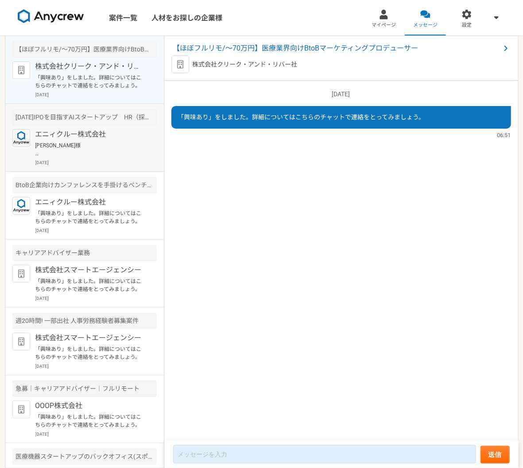
click at [88, 132] on p "エニィクルー株式会社" at bounding box center [89, 134] width 109 height 11
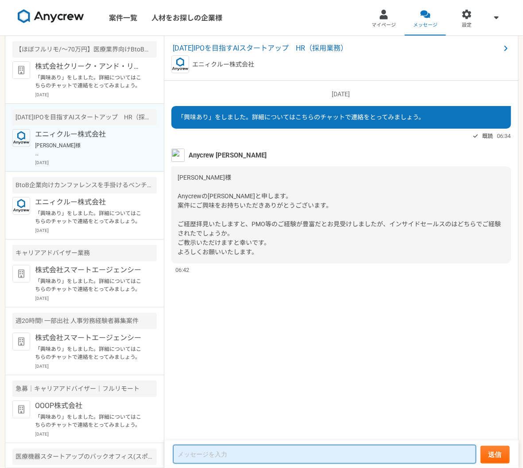
click at [217, 452] on textarea at bounding box center [324, 454] width 303 height 19
paste textarea "lor ipsumdolorsit。 amet。 consecteturadipisc、 ・elitseDD EiuSmodtemporincididuntu…"
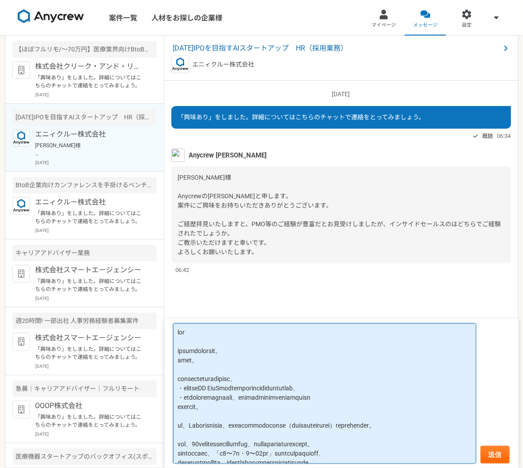
click at [249, 351] on textarea at bounding box center [324, 393] width 303 height 140
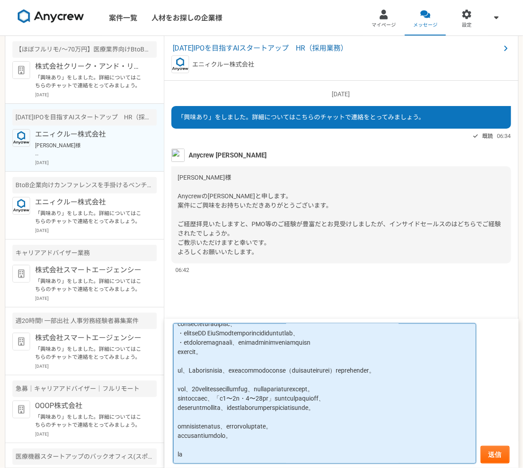
scroll to position [50, 0]
click at [261, 366] on textarea at bounding box center [324, 393] width 303 height 140
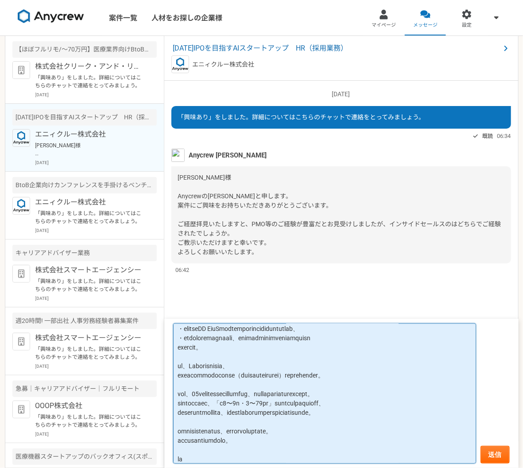
click at [368, 374] on textarea at bounding box center [324, 393] width 303 height 140
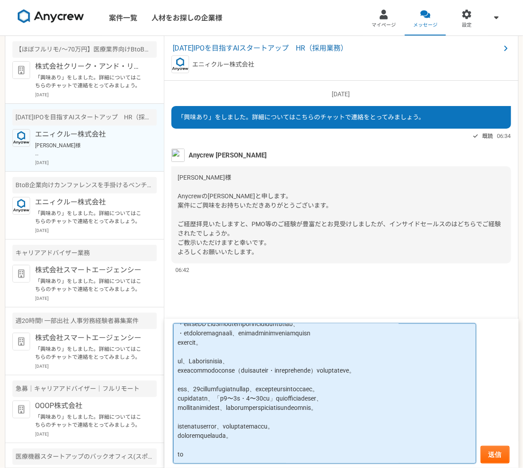
scroll to position [63, 0]
click at [362, 387] on textarea at bounding box center [324, 393] width 303 height 140
click at [377, 389] on textarea at bounding box center [324, 393] width 303 height 140
click at [377, 393] on textarea at bounding box center [324, 393] width 303 height 140
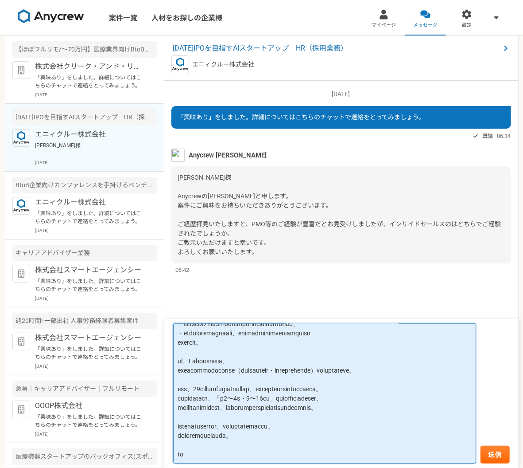
scroll to position [0, 0]
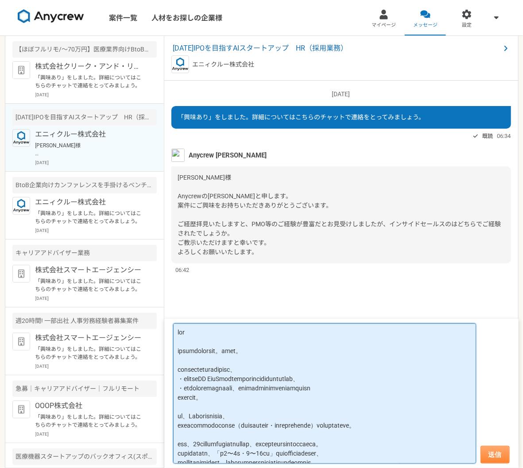
type textarea "lor ipsumdolorsit。amet。 consecteturadipisc、 ・elitseDD EiuSmodtemporincididuntut…"
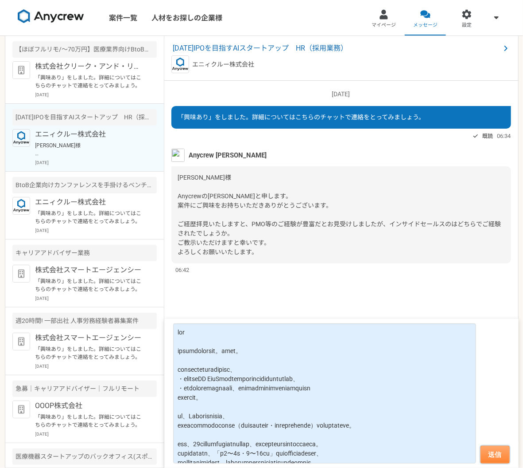
click at [491, 448] on button "送信" at bounding box center [495, 454] width 29 height 18
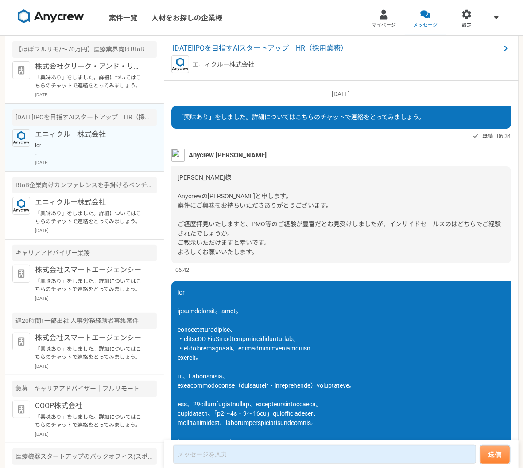
scroll to position [86, 0]
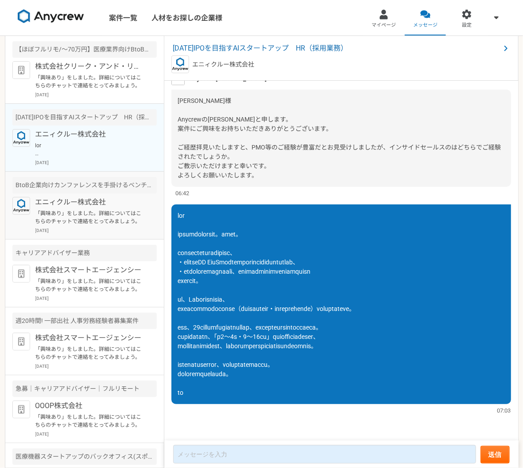
click at [120, 192] on div "BtoB企業向けカンファレンスを手掛けるベンチャーでの新規事業開発責任者を募集" at bounding box center [84, 185] width 144 height 16
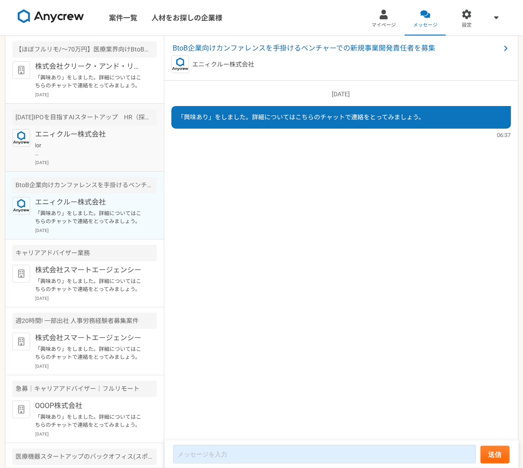
click at [114, 157] on p at bounding box center [89, 149] width 109 height 16
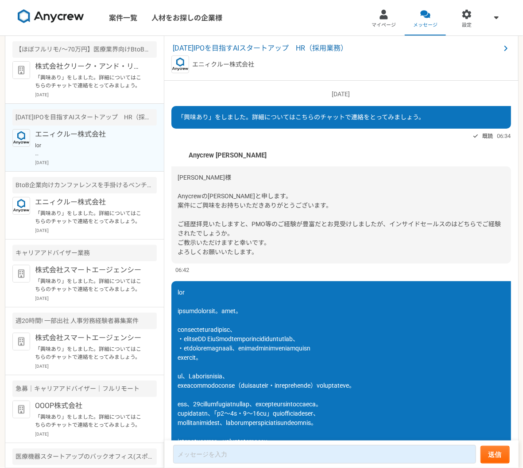
scroll to position [86, 0]
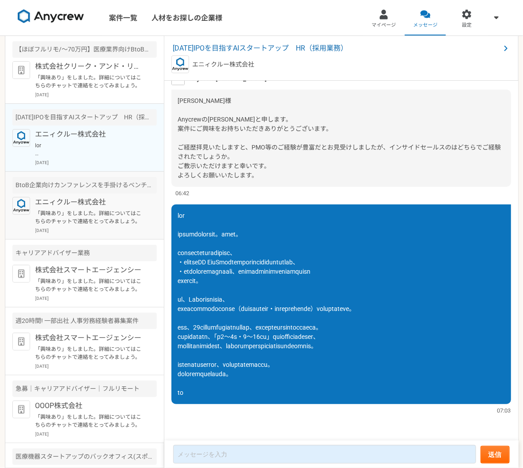
click at [106, 221] on p "「興味あり」をしました。詳細についてはこちらのチャットで連絡をとってみましょう。" at bounding box center [89, 217] width 109 height 16
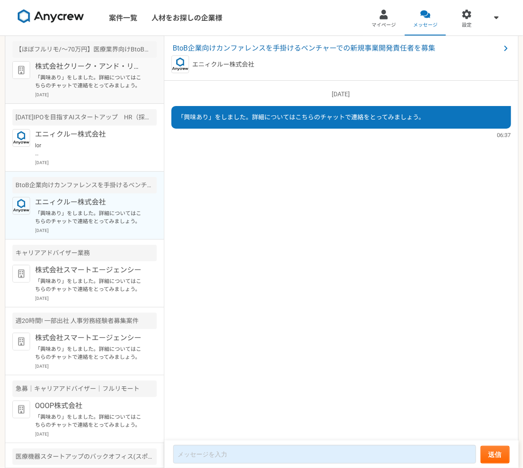
click at [104, 90] on div "株式会社クリーク・アンド・リバー社 「興味あり」をしました。詳細についてはこちらのチャットで連絡をとってみましょう。 [DATE]" at bounding box center [95, 79] width 121 height 37
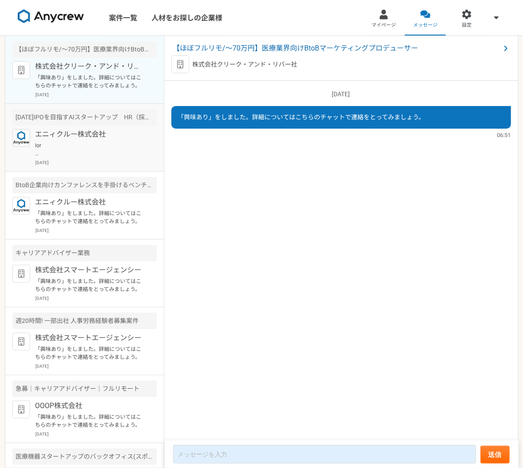
click at [104, 149] on p at bounding box center [89, 149] width 109 height 16
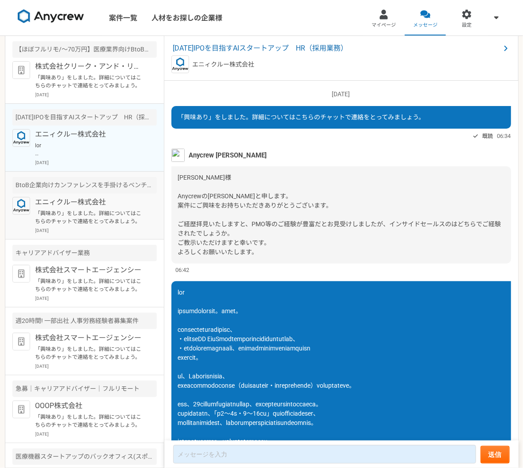
click at [101, 209] on p "「興味あり」をしました。詳細についてはこちらのチャットで連絡をとってみましょう。" at bounding box center [89, 217] width 109 height 16
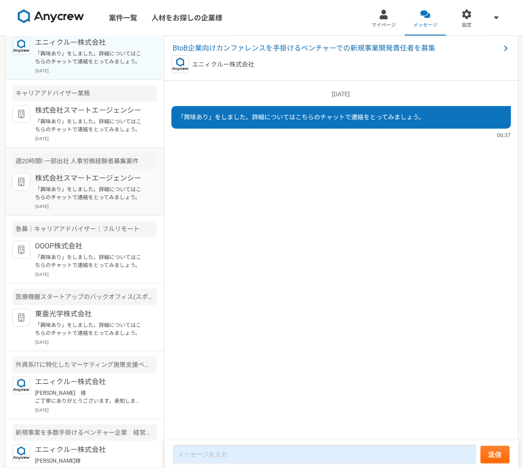
scroll to position [168, 0]
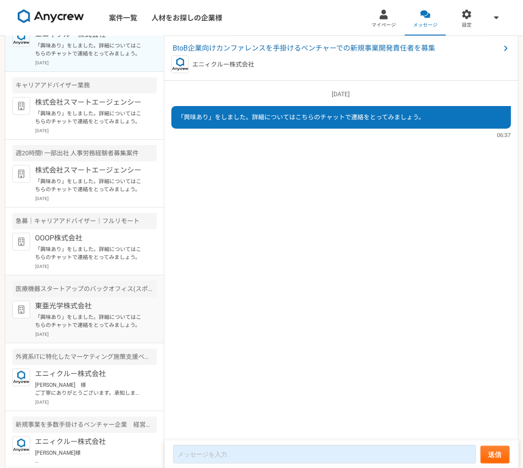
click at [104, 322] on p "「興味あり」をしました。詳細についてはこちらのチャットで連絡をとってみましょう。" at bounding box center [89, 321] width 109 height 16
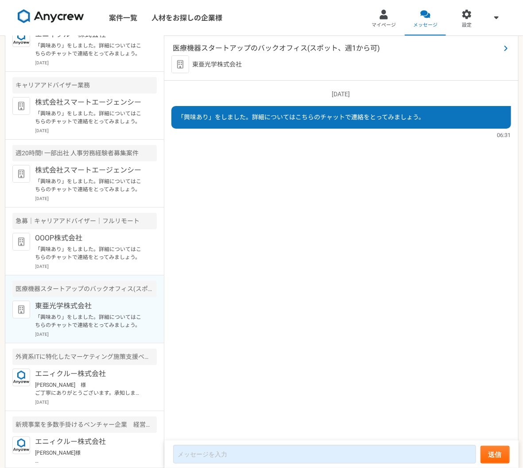
click at [302, 48] on span "医療機器スタートアップのバックオフィス(スポット、週1から可)" at bounding box center [337, 48] width 328 height 11
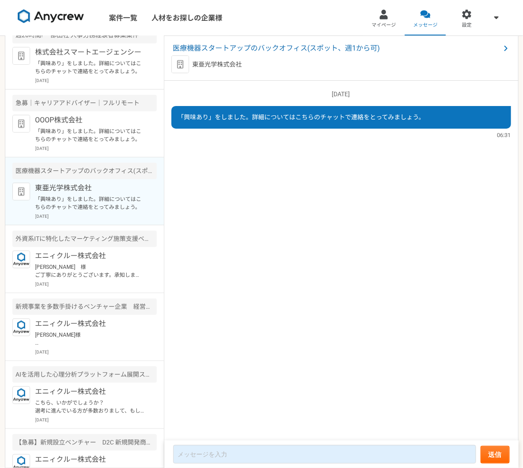
scroll to position [228, 0]
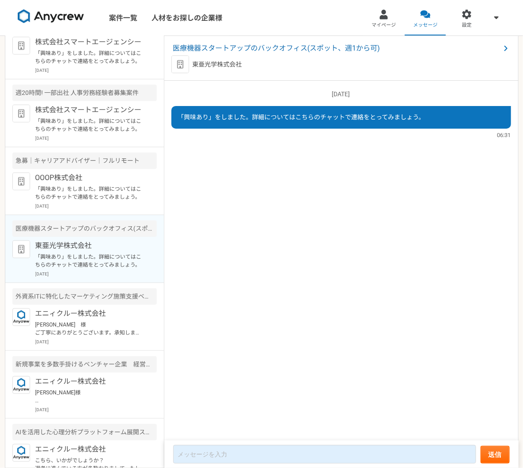
click at [94, 186] on p "「興味あり」をしました。詳細についてはこちらのチャットで連絡をとってみましょう。" at bounding box center [89, 193] width 109 height 16
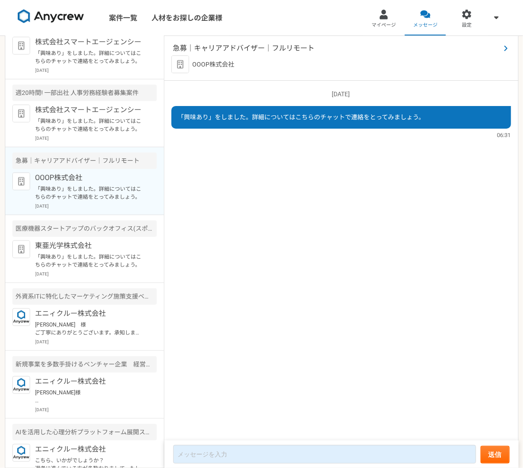
click at [205, 51] on span "急募｜キャリアアドバイザー｜フルリモート" at bounding box center [337, 48] width 328 height 11
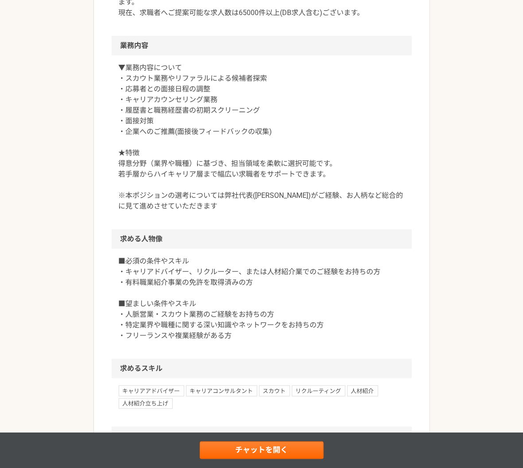
scroll to position [327, 0]
click at [254, 284] on p "■必須の条件やスキル ・キャリアドバイザー、リクルーター、または人材紹介業でのご経験をお持ちの方 ・有料職業紹介事業の免許を取得済みの方 ■望ましい条件やスキ…" at bounding box center [262, 297] width 286 height 85
drag, startPoint x: 260, startPoint y: 282, endPoint x: 115, endPoint y: 281, distance: 144.9
click at [115, 281] on div "■必須の条件やスキル ・キャリアドバイザー、リクルーター、または人材紹介業でのご経験をお持ちの方 ・有料職業紹介事業の免許を取得済みの方 ■望ましい条件やスキ…" at bounding box center [262, 303] width 300 height 110
copy p "・有料職業紹介事業の免許を取得済みの方"
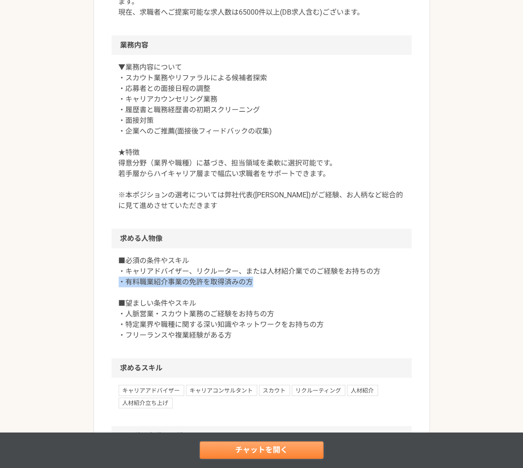
click at [240, 453] on link "チャットを開く" at bounding box center [262, 450] width 124 height 18
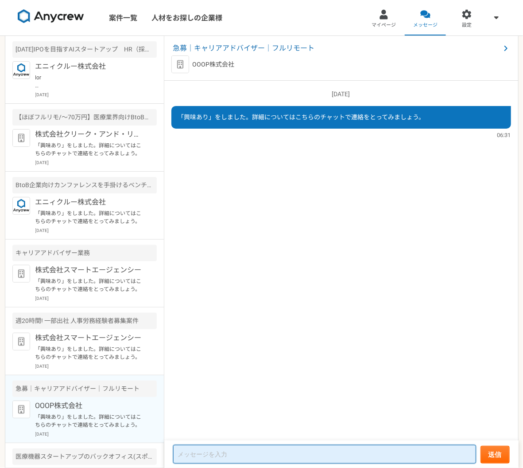
click at [206, 457] on textarea at bounding box center [324, 454] width 303 height 19
type textarea "は"
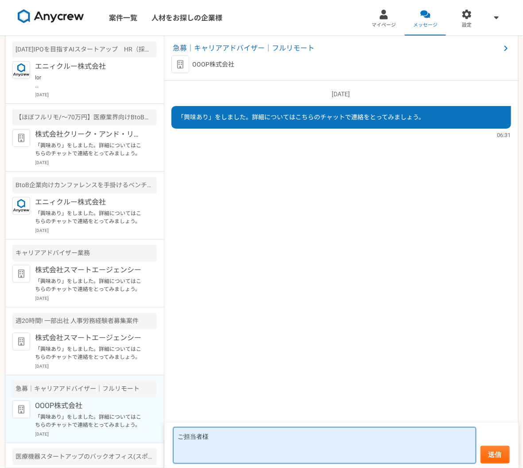
paste textarea "・有料職業紹介事業の免許を取得済みの方"
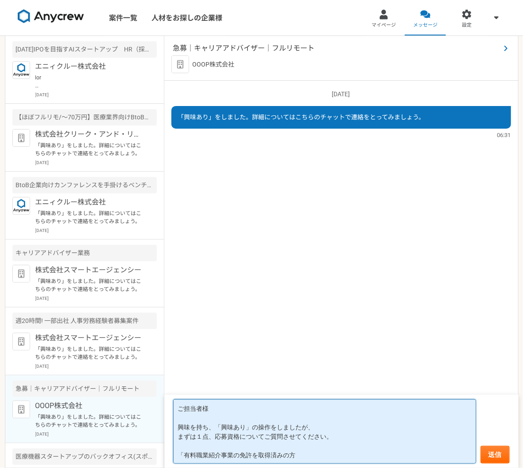
type textarea "ご担当者様 興味を持ち、「興味あり」の操作をしましたが、 まずは１点、応募資格についてご質問させてください。 「有料職業紹介事業の免許を取得済みの方"
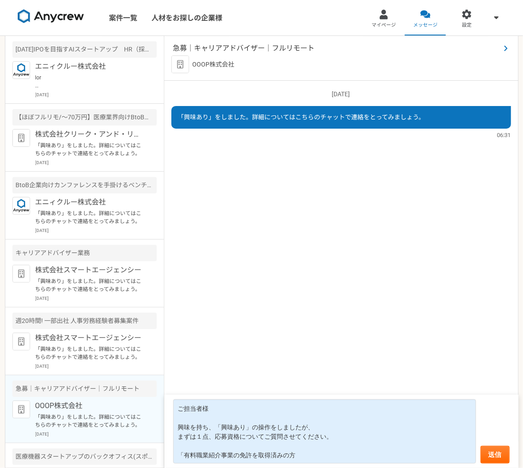
click at [231, 45] on span "急募｜キャリアアドバイザー｜フルリモート" at bounding box center [337, 48] width 328 height 11
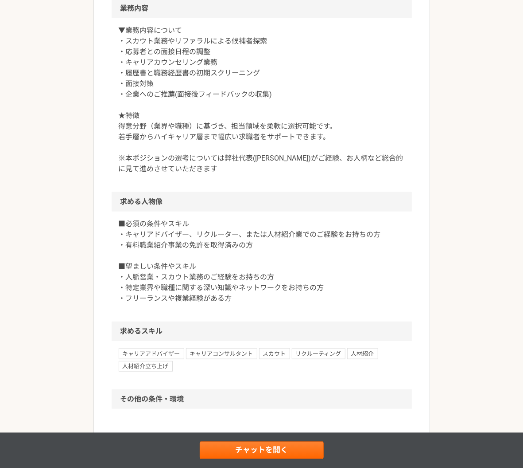
scroll to position [364, 0]
copy p "有料職業紹介事業の免許"
drag, startPoint x: 126, startPoint y: 246, endPoint x: 206, endPoint y: 246, distance: 79.8
click at [206, 246] on p "■必須の条件やスキル ・キャリアドバイザー、リクルーター、または人材紹介業でのご経験をお持ちの方 ・有料職業紹介事業の免許を取得済みの方 ■望ましい条件やスキ…" at bounding box center [262, 260] width 286 height 85
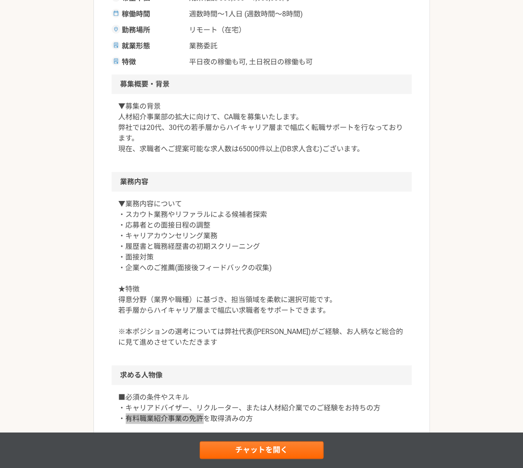
scroll to position [341, 0]
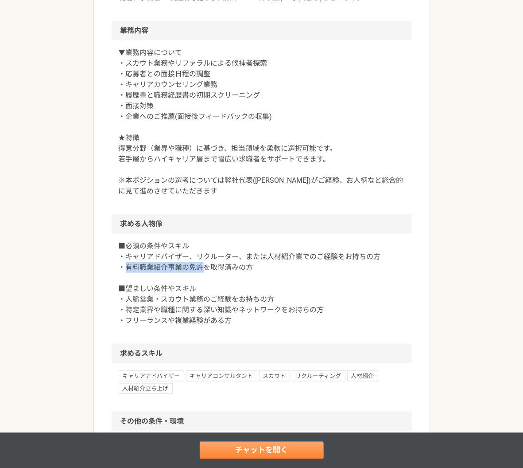
click at [234, 445] on link "チャットを開く" at bounding box center [262, 450] width 124 height 18
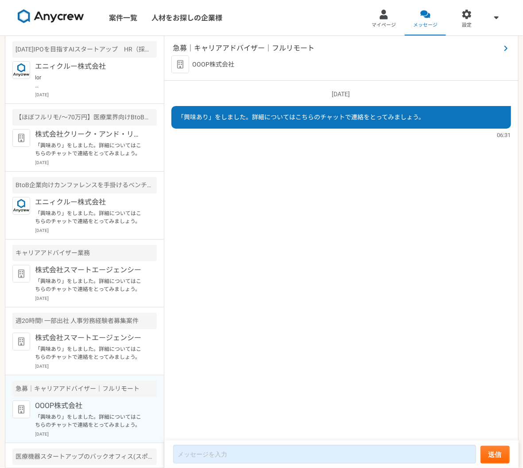
click at [224, 48] on span "急募｜キャリアアドバイザー｜フルリモート" at bounding box center [337, 48] width 328 height 11
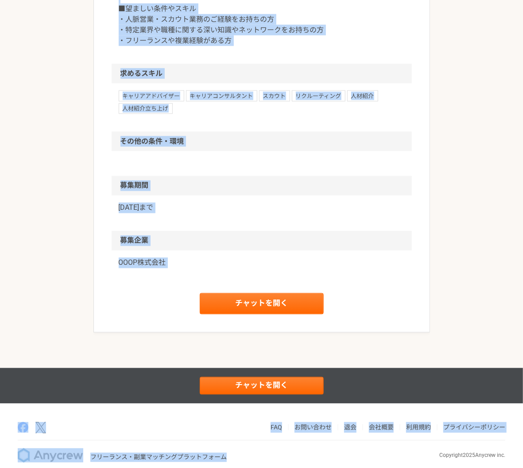
scroll to position [632, 0]
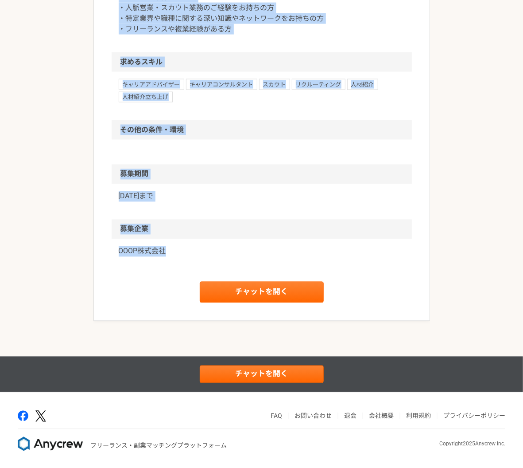
drag, startPoint x: 112, startPoint y: 92, endPoint x: 191, endPoint y: 250, distance: 176.8
copy article "lo｜ipsumdolor｜sitame cons adipisci elitseddo EIUSmodt inci ut labo etdo 821,826…"
click at [255, 371] on link "チャットを開く" at bounding box center [262, 374] width 124 height 18
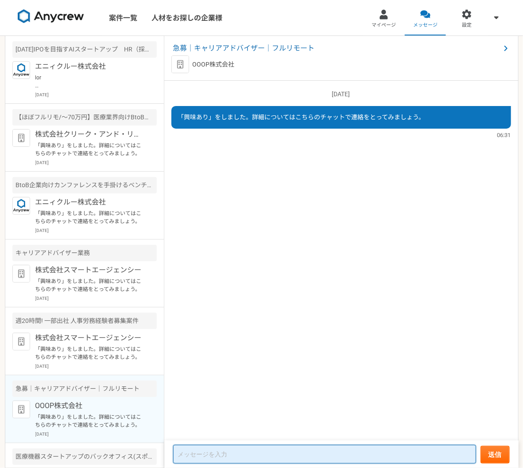
click at [203, 453] on textarea at bounding box center [324, 454] width 303 height 19
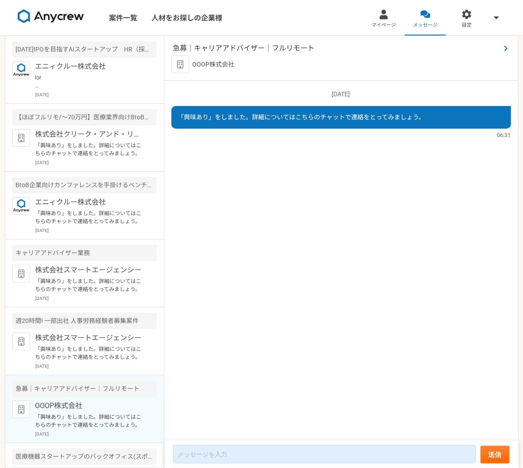
click at [226, 48] on span "急募｜キャリアアドバイザー｜フルリモート" at bounding box center [337, 48] width 328 height 11
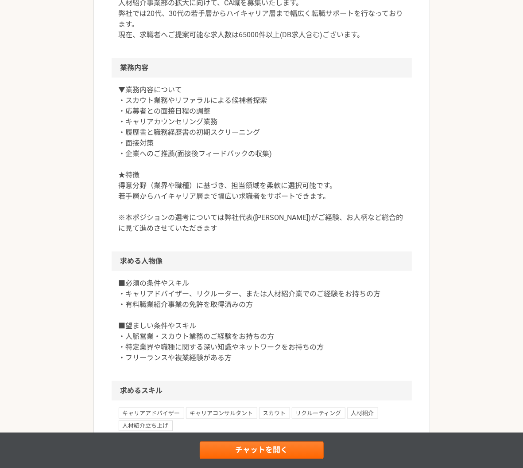
scroll to position [302, 0]
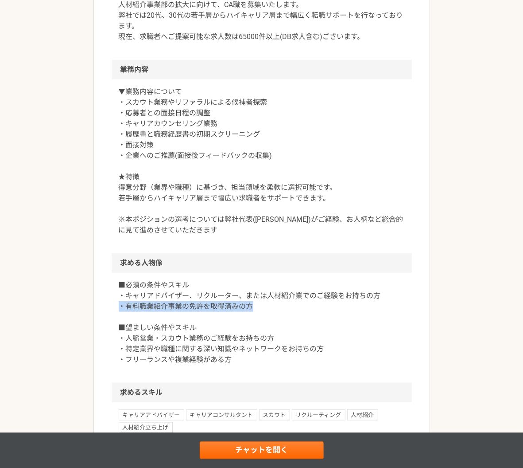
copy p "・有料職業紹介事業の免許を取得済みの方"
drag, startPoint x: 266, startPoint y: 306, endPoint x: 119, endPoint y: 302, distance: 147.2
click at [119, 302] on p "■必須の条件やスキル ・キャリアドバイザー、リクルーター、または人材紹介業でのご経験をお持ちの方 ・有料職業紹介事業の免許を取得済みの方 ■望ましい条件やスキ…" at bounding box center [262, 322] width 286 height 85
click at [238, 448] on link "チャットを開く" at bounding box center [262, 450] width 124 height 18
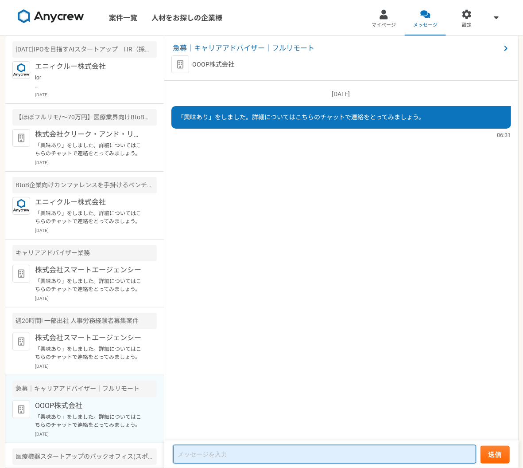
click at [234, 453] on textarea at bounding box center [324, 454] width 303 height 19
type textarea "ｈ"
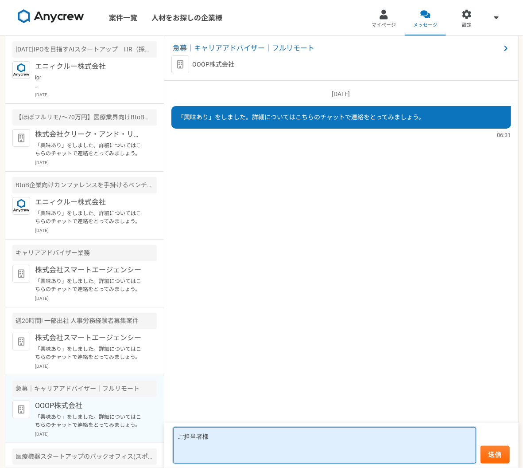
paste textarea "・有料職業紹介事業の免許を取得済みの方"
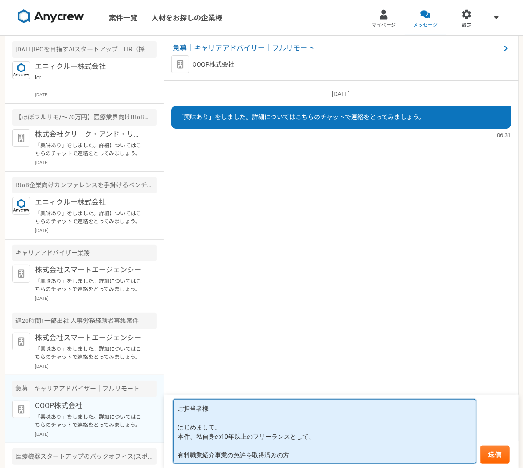
click at [249, 433] on textarea "ご担当者様 はじめまして。 本件、私自身の10年以上のフリーランスとして、 有料職業紹介事業の免許を取得済みの方" at bounding box center [324, 431] width 303 height 64
click at [316, 437] on textarea "ご担当者様 はじめまして。 本件、私自身の10年以上のフリーランスとして、 有料職業紹介事業の免許を取得済みの方" at bounding box center [324, 431] width 303 height 64
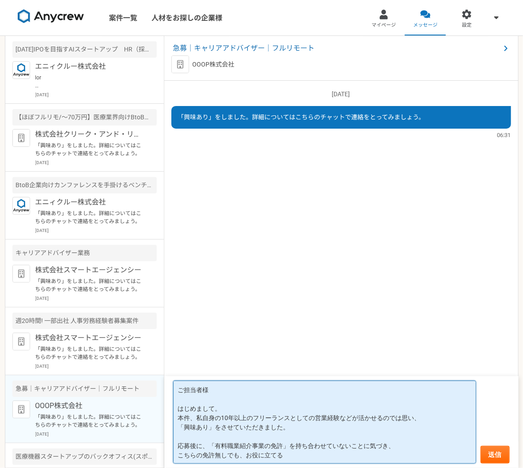
click at [415, 447] on textarea "ご担当者様 はじめまして。 本件、私自身の10年以上のフリーランスとしての営業経験などが活かせるのでは思い、 「興味あり」をさせていただきました。 応募後に、…" at bounding box center [324, 421] width 303 height 83
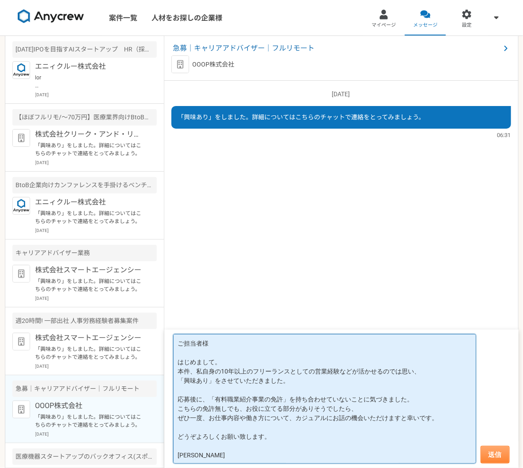
type textarea "ご担当者様 はじめまして。 本件、私自身の10年以上のフリーランスとしての営業経験などが活かせるのでは思い、 「興味あり」をさせていただきました。 応募後に、…"
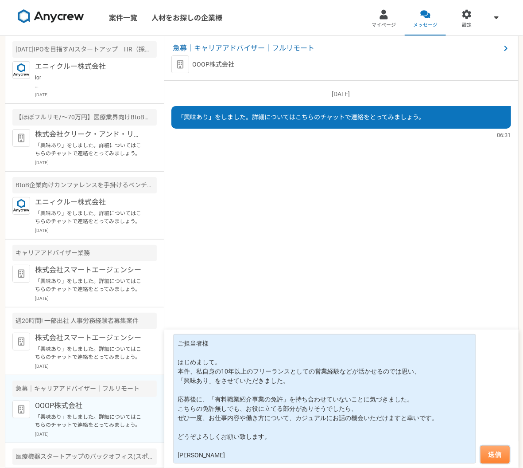
click at [497, 453] on button "送信" at bounding box center [495, 454] width 29 height 18
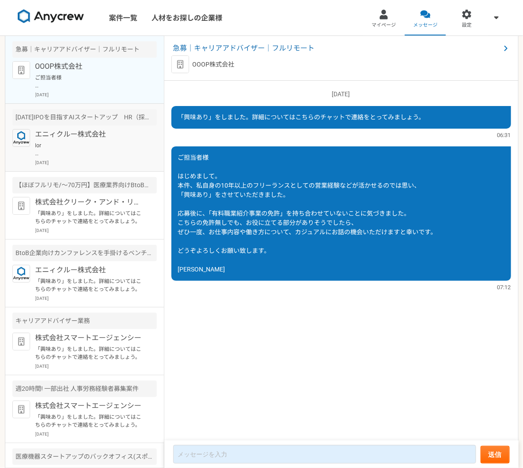
click at [115, 150] on p at bounding box center [89, 149] width 109 height 16
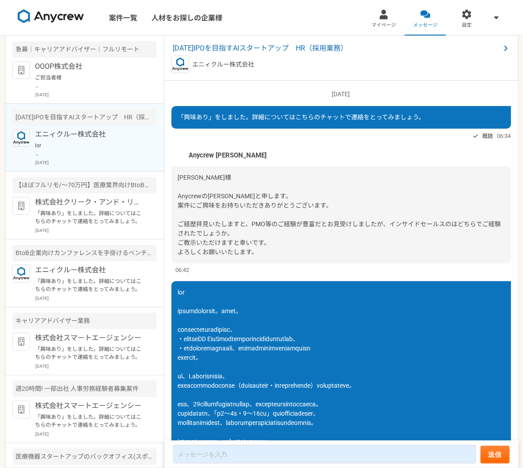
scroll to position [86, 0]
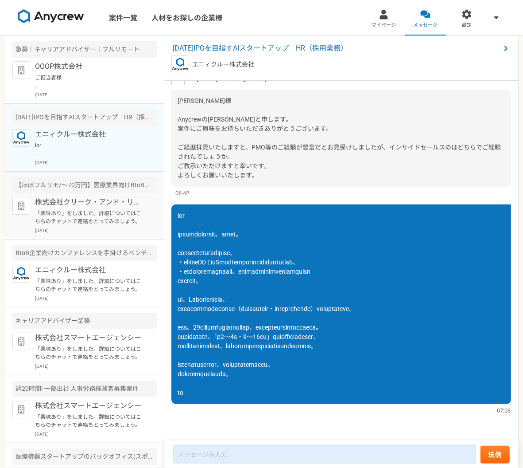
click at [106, 194] on article "【ほぼフルリモ/～70万円】医療業界向けBtoBマーケティングプロデューサー 株式会社クリーク・アンド・リバー社 「興味あり」をしました。詳細についてはこちら…" at bounding box center [84, 206] width 159 height 68
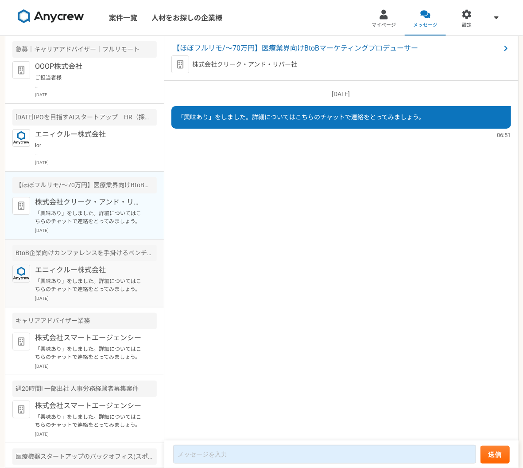
click at [105, 273] on p "エニィクルー株式会社" at bounding box center [89, 270] width 109 height 11
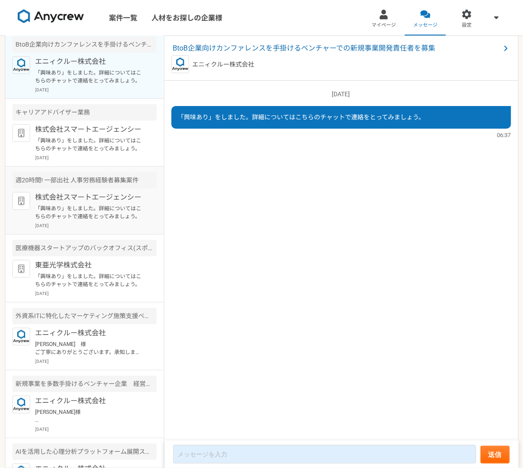
scroll to position [217, 0]
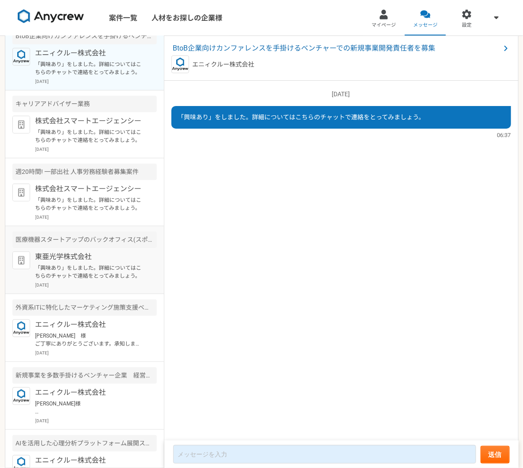
click at [109, 267] on p "「興味あり」をしました。詳細についてはこちらのチャットで連絡をとってみましょう。" at bounding box center [89, 272] width 109 height 16
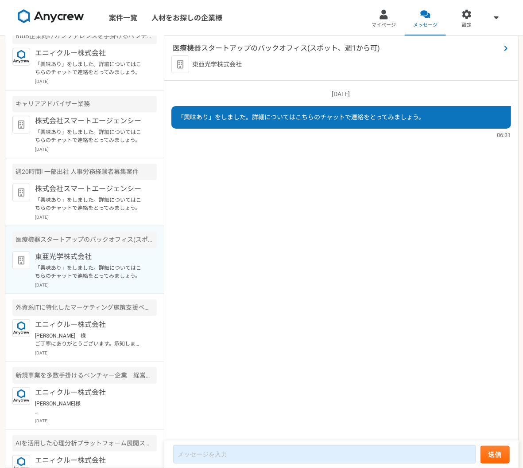
click at [242, 46] on span "医療機器スタートアップのバックオフィス(スポット、週1から可)" at bounding box center [337, 48] width 328 height 11
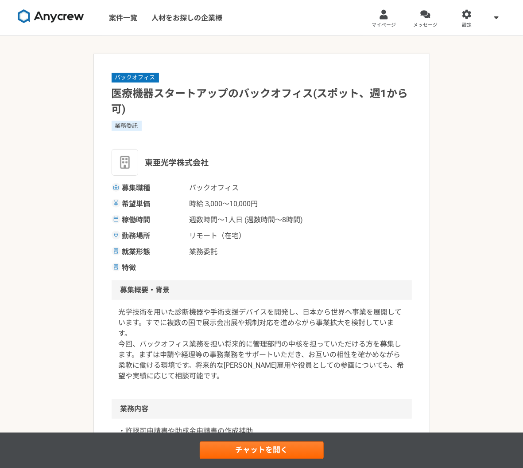
click at [115, 94] on h1 "医療機器スタートアップのバックオフィス(スポット、週1から可)" at bounding box center [262, 101] width 300 height 31
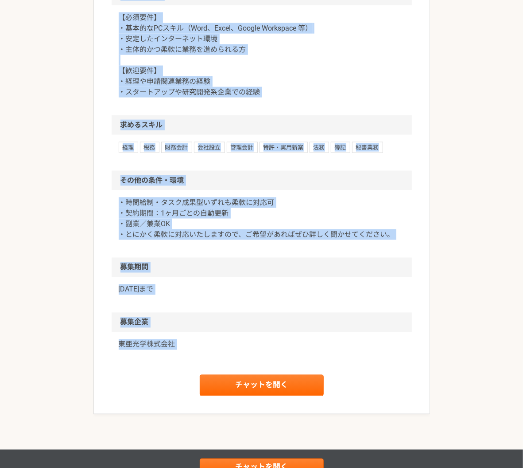
scroll to position [636, 0]
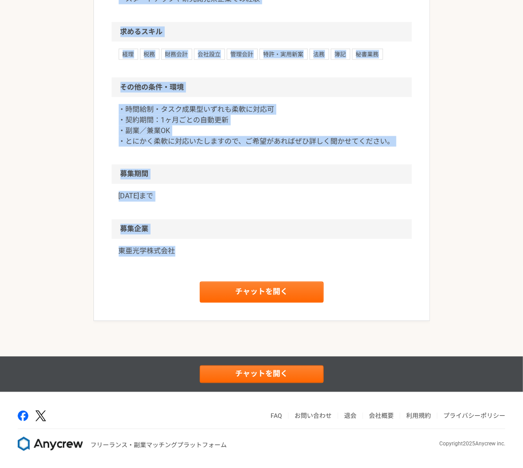
drag, startPoint x: 111, startPoint y: 92, endPoint x: 228, endPoint y: 269, distance: 212.2
copy article "loremipsumdolorsita(cons、a9eli) sedd eiusmodt inci utlabor etdo ma 2,137〜52,345…"
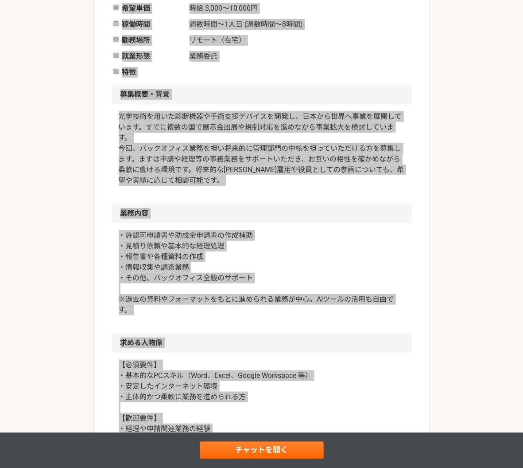
scroll to position [194, 0]
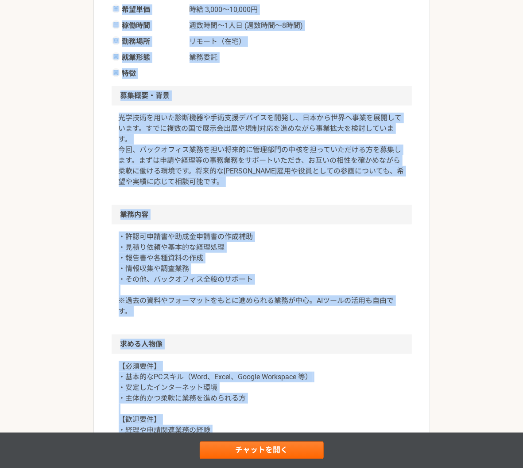
click at [263, 328] on div "・許認可申請書や助成金申請書の作成補助 ・見積り依頼や基本的な経理処理 ・報告書や各種資料の作成 ・情報収集や調査業務 ・その他、バックオフィス全般のサポート…" at bounding box center [262, 279] width 300 height 110
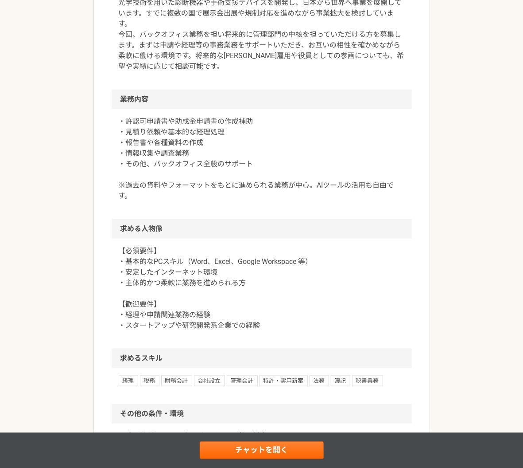
scroll to position [256, 0]
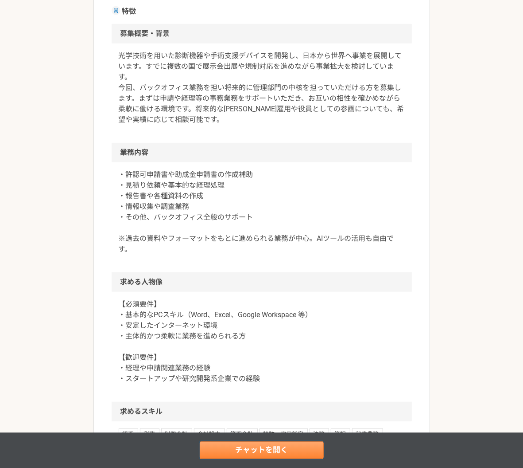
click at [234, 452] on link "チャットを開く" at bounding box center [262, 450] width 124 height 18
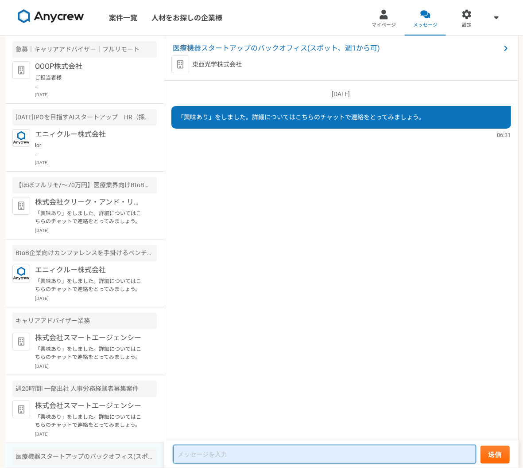
click at [222, 459] on textarea at bounding box center [324, 454] width 303 height 19
paste textarea "ご担当者様 はじめまして、[PERSON_NAME]と申します。 経理や許認可申請の事務支援のほか、ドローン企業での申請実務や、展示会事業での規制確認なども経…"
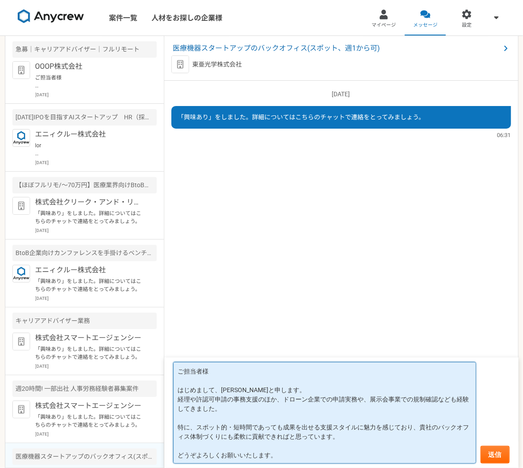
click at [225, 374] on textarea "ご担当者様 はじめまして、[PERSON_NAME]と申します。 経理や許認可申請の事務支援のほか、ドローン企業での申請実務や、展示会事業での規制確認なども経…" at bounding box center [324, 412] width 303 height 101
click at [279, 397] on textarea "ご担当者様 はじめまして、[PERSON_NAME]と申します。 経理や許認可申請の事務支援のほか、ドローン企業での申請実務や、展示会事業での規制確認なども経…" at bounding box center [324, 412] width 303 height 101
click at [268, 406] on textarea "ご担当者様 はじめまして、[PERSON_NAME]と申します。 経理や許認可申請の事務支援のほか、 ドローン企業での申請実務や、展示会事業での規制確認なども…" at bounding box center [324, 412] width 303 height 101
drag, startPoint x: 414, startPoint y: 425, endPoint x: 425, endPoint y: 433, distance: 12.7
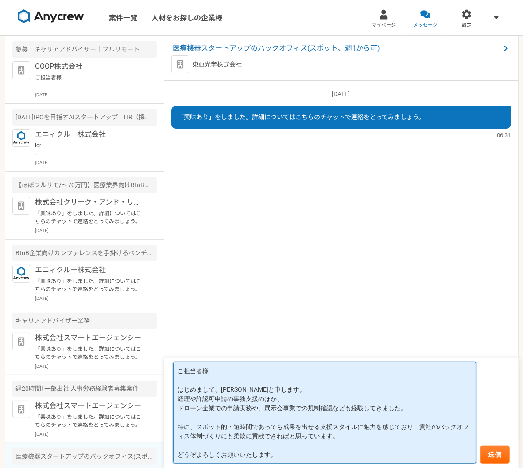
click at [425, 433] on textarea "ご担当者様 はじめまして、[PERSON_NAME]と申します。 経理や許認可申請の事務支援のほか、 ドローン企業での申請実務や、展示会事業での規制確認なども…" at bounding box center [324, 412] width 303 height 101
click at [418, 427] on textarea "ご担当者様 はじめまして、[PERSON_NAME]と申します。 経理や許認可申請の事務支援のほか、 ドローン企業での申請実務や、展示会事業での規制確認なども…" at bounding box center [324, 412] width 303 height 101
drag, startPoint x: 197, startPoint y: 436, endPoint x: 389, endPoint y: 439, distance: 191.5
click at [389, 439] on textarea "ご担当者様 はじめまして、[PERSON_NAME]と申します。 経理や許認可申請の事務支援のほか、 ドローン企業での申請実務や、展示会事業での規制確認なども…" at bounding box center [324, 412] width 303 height 101
click at [326, 453] on textarea "ご担当者様 はじめまして、[PERSON_NAME]と申します。 経理や許認可申請の事務支援のほか、 ドローン企業での申請実務や、展示会事業での規制確認なども…" at bounding box center [324, 412] width 303 height 101
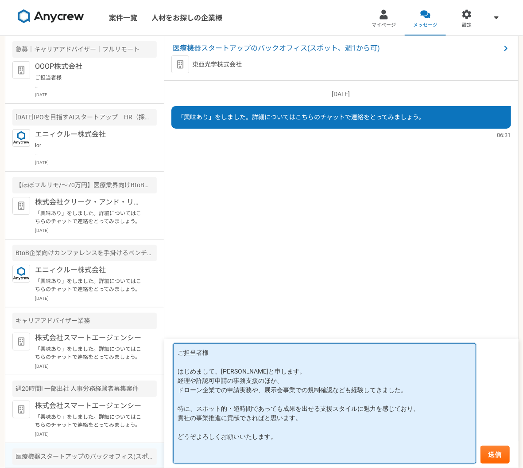
scroll to position [0, 0]
click at [302, 417] on textarea "ご担当者様 はじめまして、[PERSON_NAME]と申します。 経理や許認可申請の事務支援のほか、 ドローン企業での申請実務や、展示会事業での規制確認なども…" at bounding box center [324, 403] width 303 height 120
click at [292, 385] on textarea "ご担当者様 はじめまして、[PERSON_NAME]と申します。 経理や許認可申請の事務支援のほか、 ドローンスタートアップでの申請実務や、展示会事業での規制…" at bounding box center [324, 403] width 303 height 120
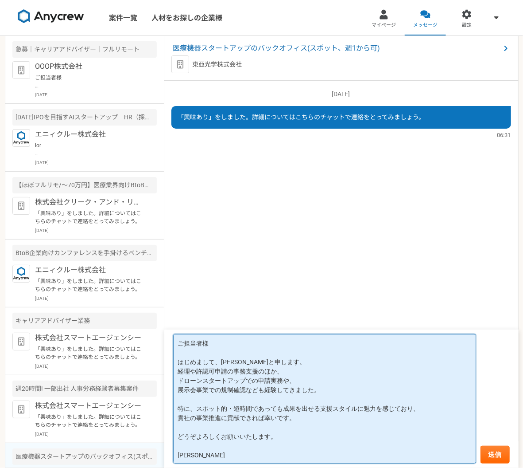
click at [277, 380] on textarea "ご担当者様 はじめまして、[PERSON_NAME]と申します。 経理や許認可申請の事務支援のほか、 ドローンスタートアップでの申請実務や、 展示会事業での規…" at bounding box center [324, 398] width 303 height 129
paste textarea "入札申請"
click at [308, 421] on textarea "ご担当者様 はじめまして、[PERSON_NAME]と申します。 経理や許認可申請の事務支援のほか、 ドローンスタートアップでの許認可や入札申請、 展示会事業…" at bounding box center [324, 398] width 303 height 129
click at [333, 407] on textarea "ご担当者様 はじめまして、[PERSON_NAME]と申します。 経理や許認可申請の事務支援のほか、 ドローンスタートアップでの許認可や入札申請、 展示会事業…" at bounding box center [324, 398] width 303 height 129
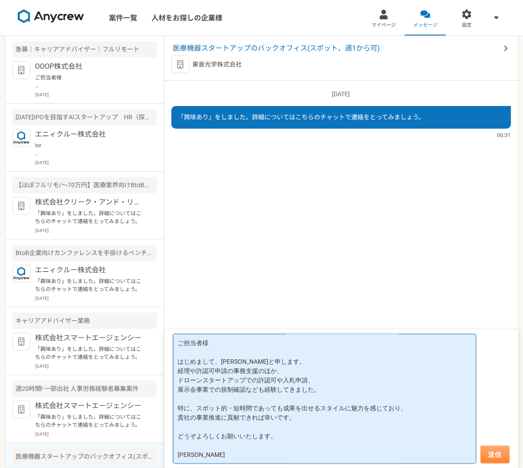
type textarea "ご担当者様 はじめまして、[PERSON_NAME]と申します。 経理や許認可申請の事務支援のほか、 ドローンスタートアップでの許認可や入札申請、 展示会事業…"
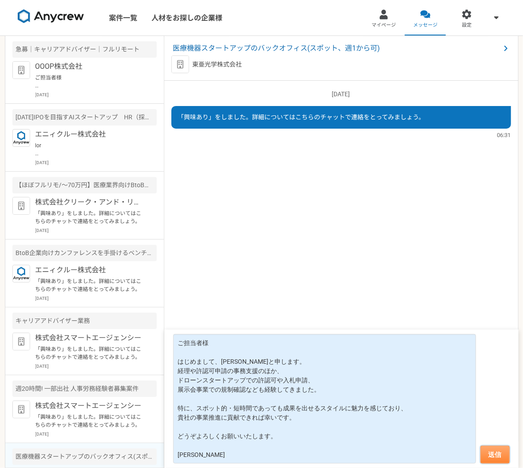
click at [495, 452] on button "送信" at bounding box center [495, 454] width 29 height 18
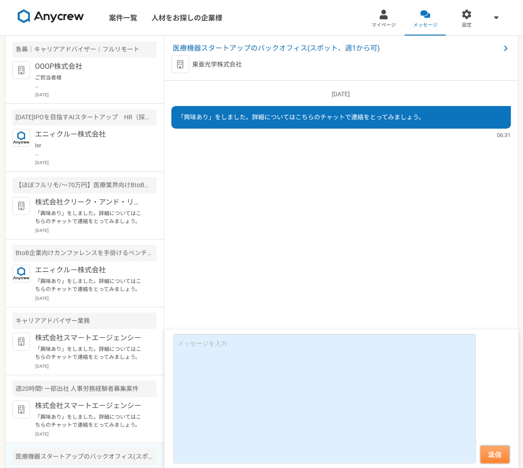
scroll to position [0, 0]
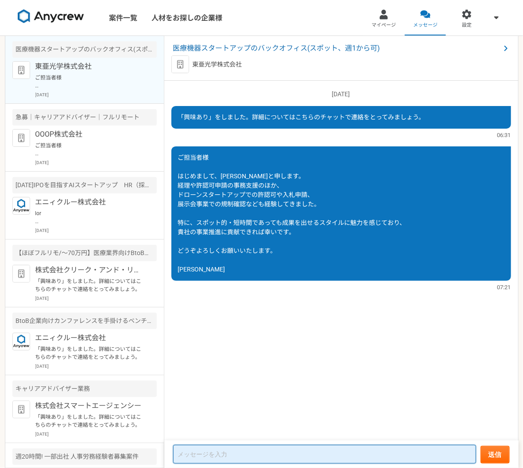
click at [210, 456] on textarea at bounding box center [324, 454] width 303 height 19
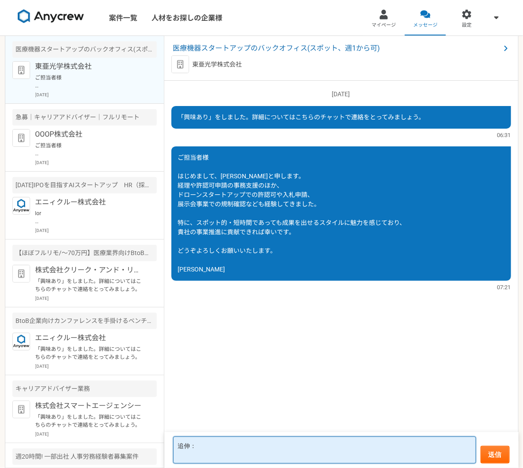
paste textarea "まずは一度お話を伺えますと幸いです。"
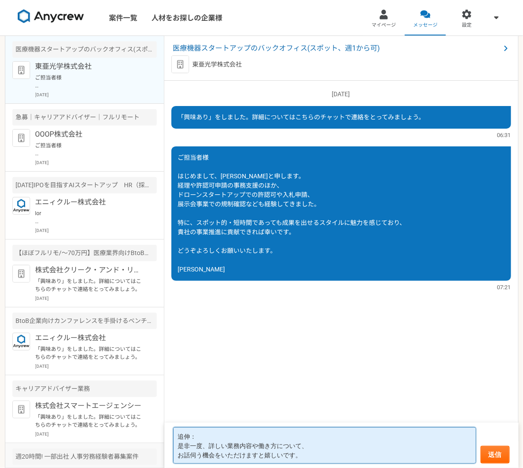
type textarea "追伸： 是非一度、詳しい業務内容や働き方について、 お話伺う機会をいただけますと嬉しいです。"
click at [317, 450] on textarea "追伸： 是非一度、詳しい業務内容や働き方について、 お話伺う機会をいただけますと嬉しいです。" at bounding box center [324, 445] width 303 height 36
drag, startPoint x: 317, startPoint y: 450, endPoint x: 136, endPoint y: 421, distance: 183.5
click at [136, 421] on main "医療機器スタートアップのバックオフィス(スポット、週1から可) 東亜光学株式会社 ご担当者様 はじめまして、[PERSON_NAME]と申します。 経理や許認…" at bounding box center [262, 252] width 514 height 432
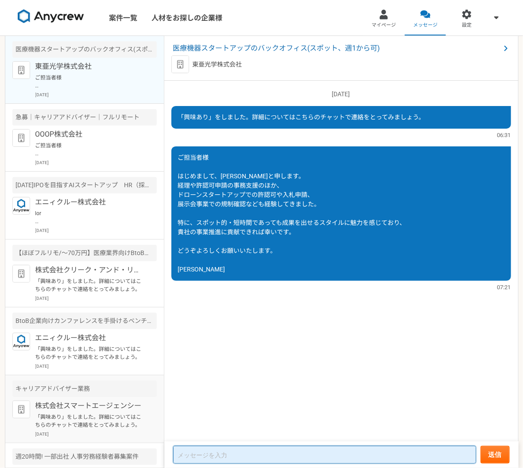
paste textarea "追伸： 是非一度、詳しい業務内容や働き方について、 お話を伺う機会をいただけますと嬉しいです。"
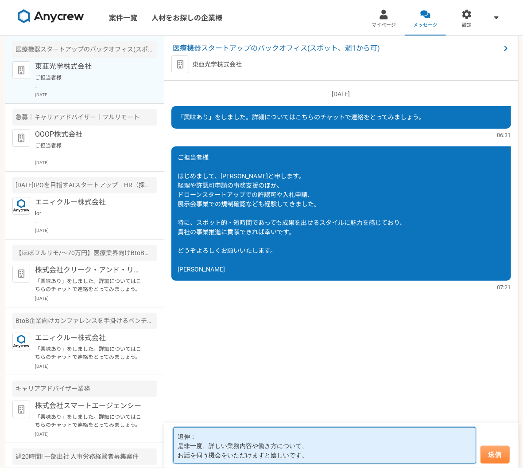
type textarea "追伸： 是非一度、詳しい業務内容や働き方について、 お話を伺う機会をいただけますと嬉しいです。"
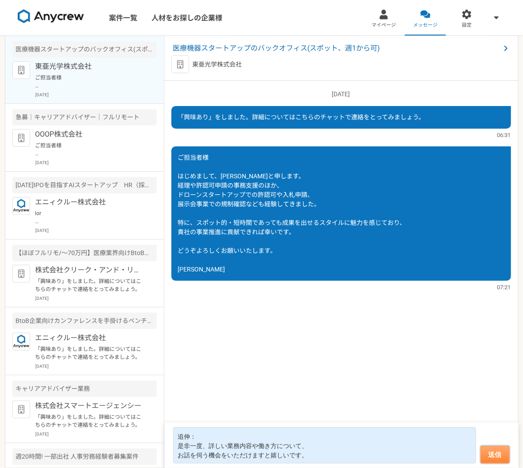
click at [500, 458] on button "送信" at bounding box center [495, 454] width 29 height 18
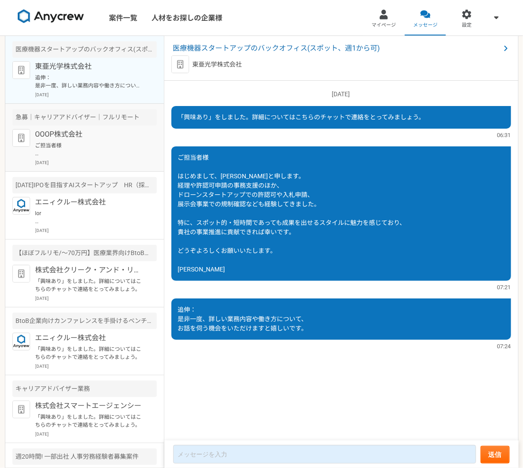
click at [89, 138] on p "OOOP株式会社" at bounding box center [89, 134] width 109 height 11
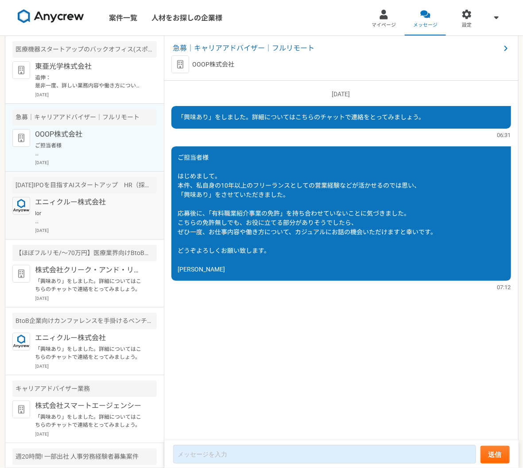
click at [88, 197] on p "エニィクルー株式会社" at bounding box center [89, 202] width 109 height 11
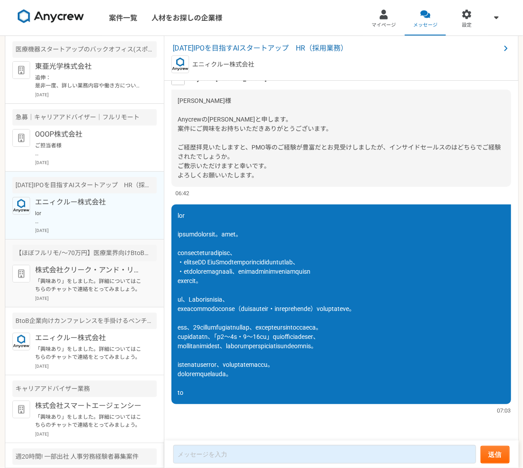
click at [92, 258] on div "【ほぼフルリモ/～70万円】医療業界向けBtoBマーケティングプロデューサー" at bounding box center [84, 253] width 144 height 16
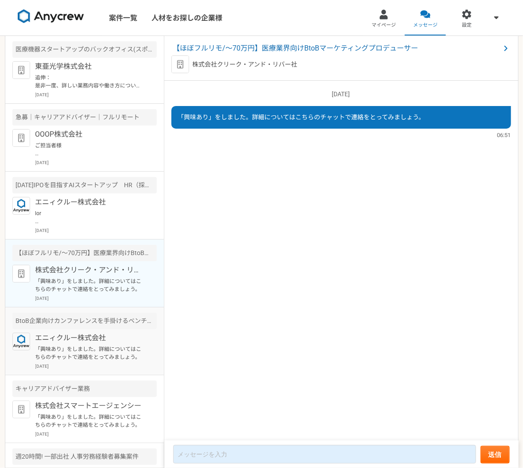
click at [101, 345] on p "「興味あり」をしました。詳細についてはこちらのチャットで連絡をとってみましょう。" at bounding box center [89, 353] width 109 height 16
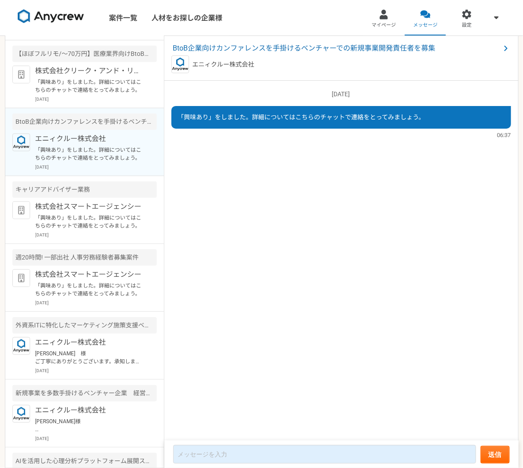
scroll to position [199, 0]
click at [100, 308] on article "週20時間! 一部出社 人事労務経験者募集案件 株式会社スマートエージェンシー 「興味あり」をしました。詳細についてはこちらのチャットで連絡をとってみましょう…" at bounding box center [84, 277] width 159 height 68
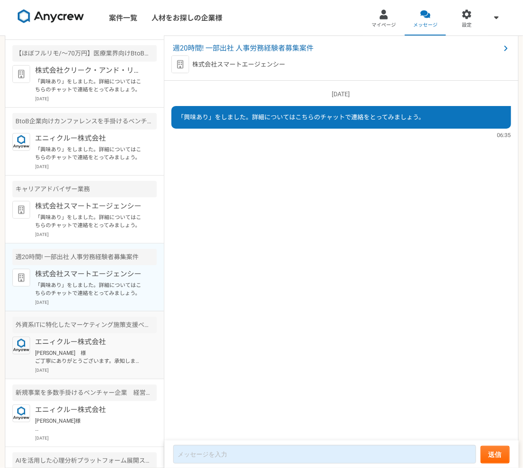
click at [105, 345] on p "エニィクルー株式会社" at bounding box center [89, 341] width 109 height 11
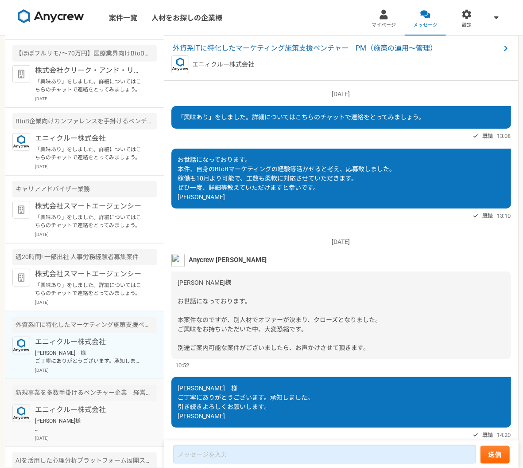
scroll to position [25, 0]
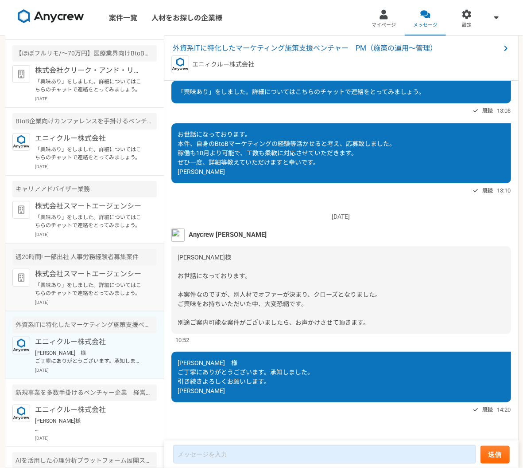
click at [95, 285] on p "「興味あり」をしました。詳細についてはこちらのチャットで連絡をとってみましょう。" at bounding box center [89, 289] width 109 height 16
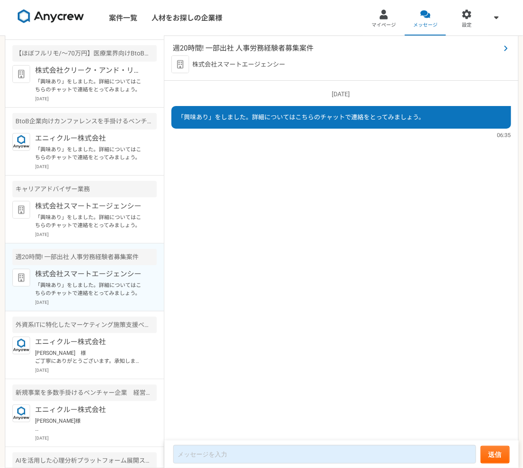
click at [253, 50] on span "週20時間! 一部出社 人事労務経験者募集案件" at bounding box center [337, 48] width 328 height 11
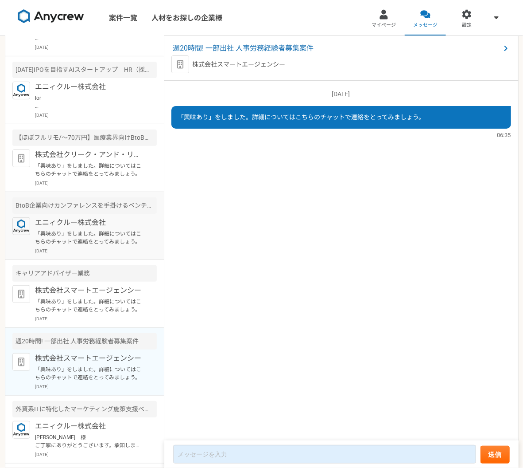
scroll to position [116, 0]
click at [98, 308] on p "「興味あり」をしました。詳細についてはこちらのチャットで連絡をとってみましょう。" at bounding box center [89, 305] width 109 height 16
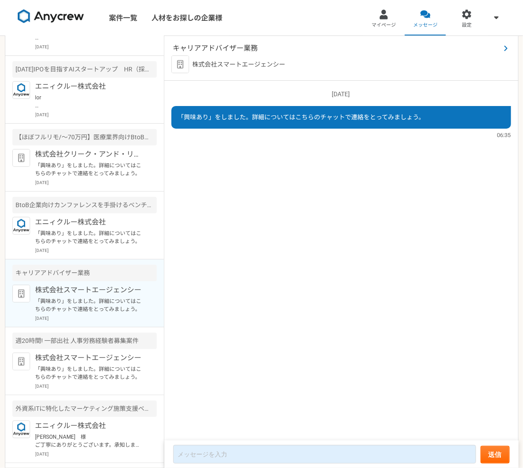
click at [231, 44] on span "キャリアアドバイザー業務" at bounding box center [337, 48] width 328 height 11
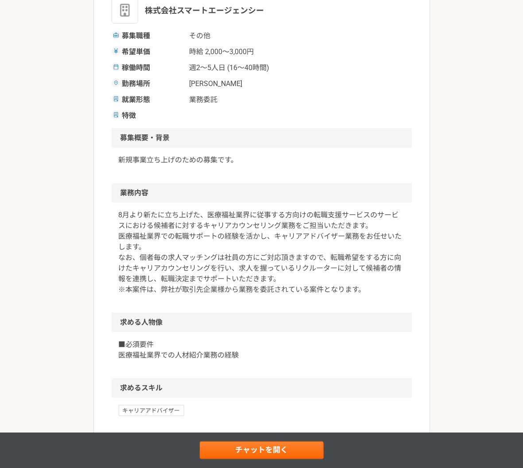
scroll to position [220, 0]
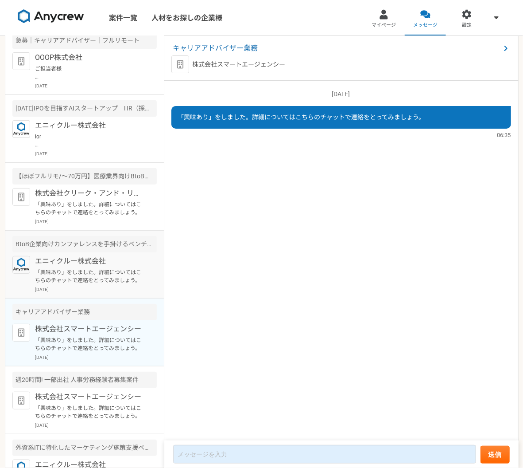
scroll to position [91, 0]
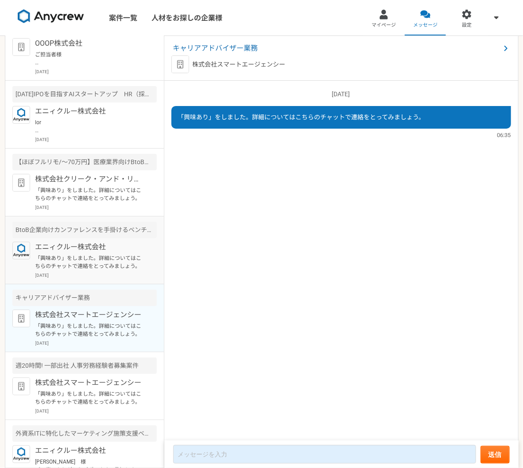
click at [109, 270] on div "エニィクルー株式会社 「興味あり」をしました。詳細についてはこちらのチャットで連絡をとってみましょう。 [DATE]" at bounding box center [95, 260] width 121 height 37
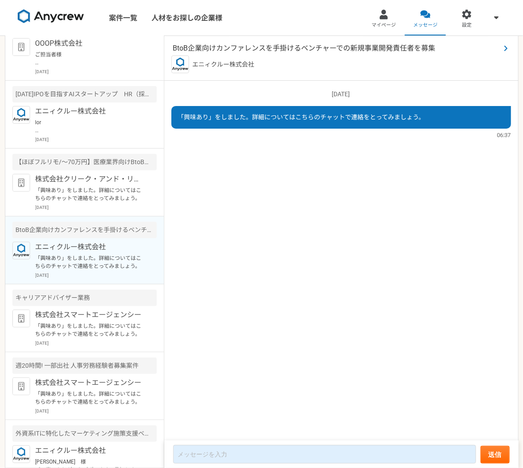
click at [212, 48] on span "BtoB企業向けカンファレンスを手掛けるベンチャーでの新規事業開発責任者を募集" at bounding box center [337, 48] width 328 height 11
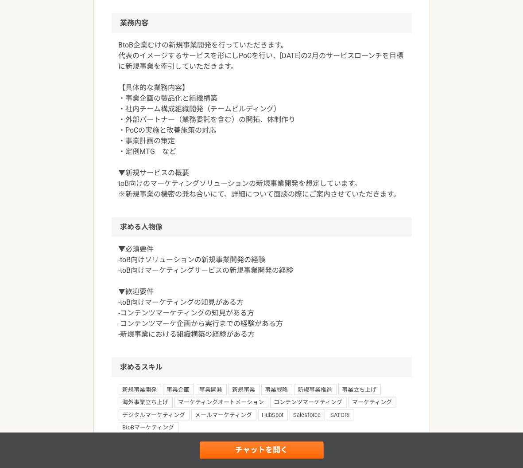
scroll to position [404, 0]
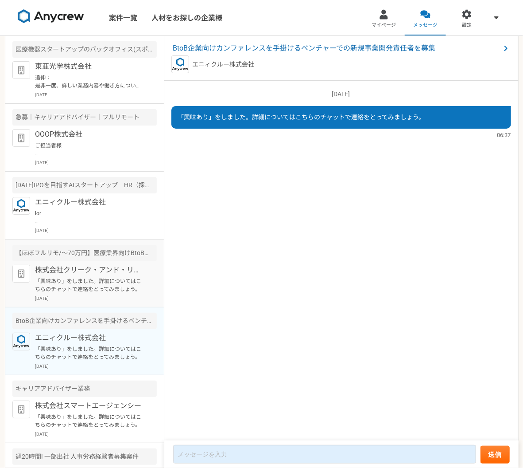
click at [121, 282] on p "「興味あり」をしました。詳細についてはこちらのチャットで連絡をとってみましょう。" at bounding box center [89, 285] width 109 height 16
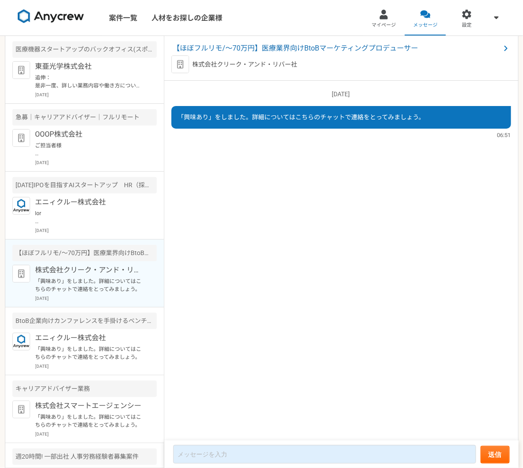
click at [99, 278] on p "「興味あり」をしました。詳細についてはこちらのチャットで連絡をとってみましょう。" at bounding box center [89, 285] width 109 height 16
click at [92, 414] on p "「興味あり」をしました。詳細についてはこちらのチャットで連絡をとってみましょう。" at bounding box center [89, 421] width 109 height 16
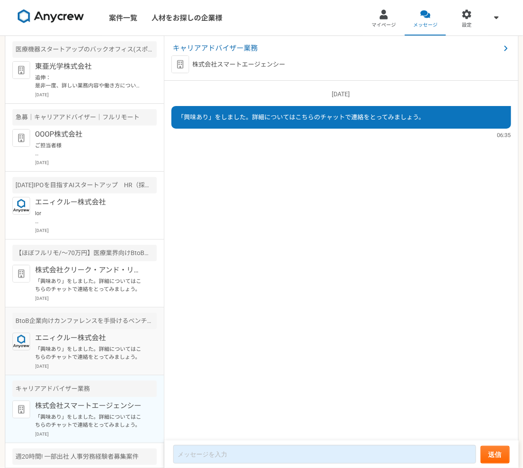
click at [96, 356] on p "「興味あり」をしました。詳細についてはこちらのチャットで連絡をとってみましょう。" at bounding box center [89, 353] width 109 height 16
click at [103, 406] on p "株式会社スマートエージェンシー" at bounding box center [89, 405] width 109 height 11
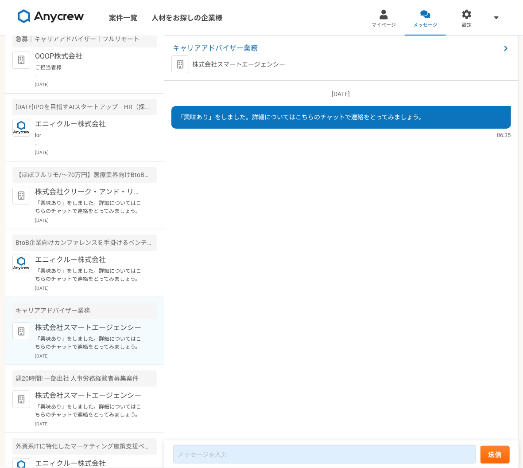
scroll to position [107, 0]
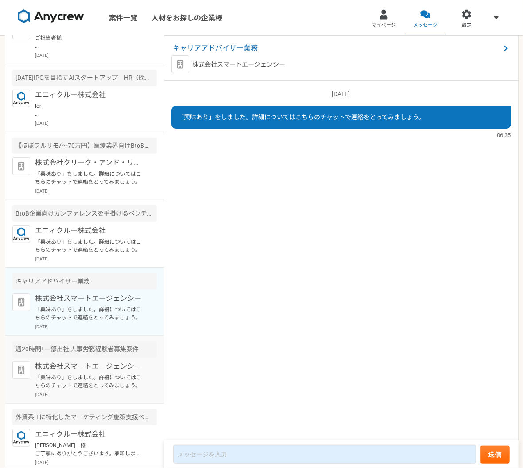
click at [96, 383] on p "「興味あり」をしました。詳細についてはこちらのチャットで連絡をとってみましょう。" at bounding box center [89, 381] width 109 height 16
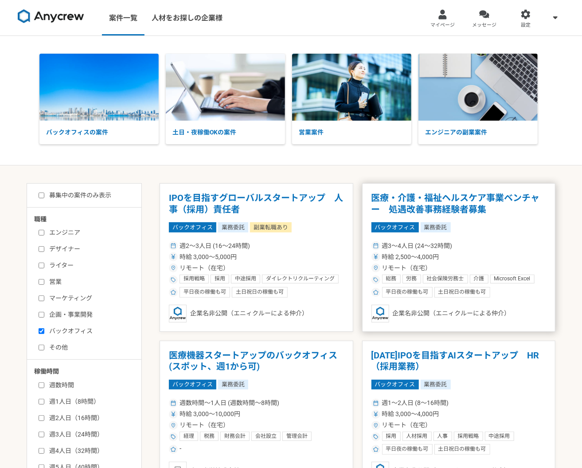
scroll to position [78, 0]
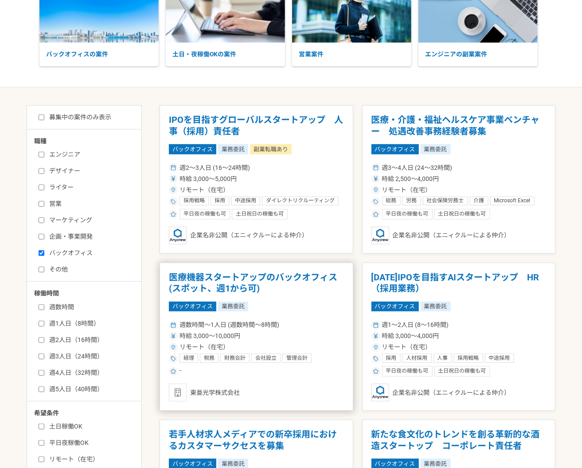
click at [194, 273] on h1 "医療機器スタートアップのバックオフィス(スポット、週1から可)" at bounding box center [256, 283] width 175 height 23
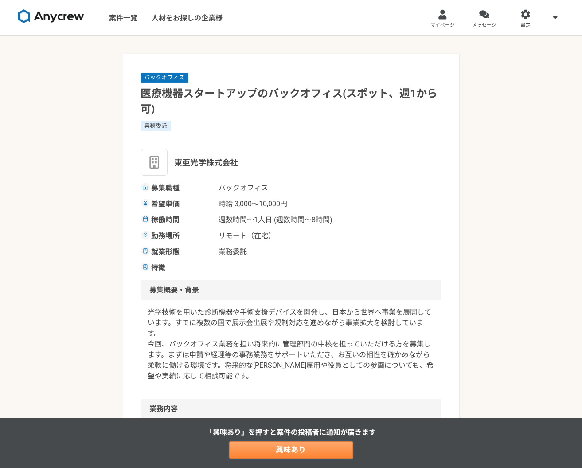
click at [261, 447] on link "興味あり" at bounding box center [291, 450] width 124 height 18
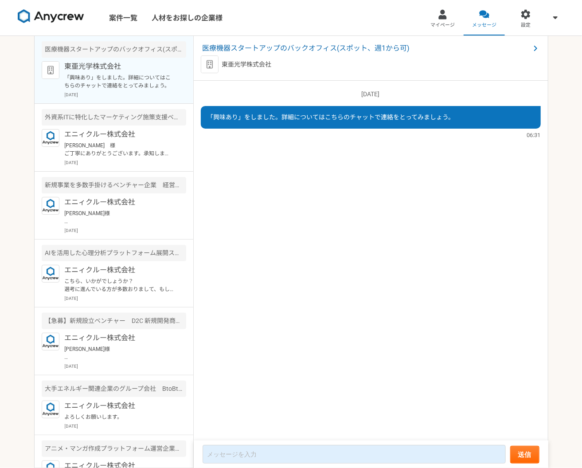
click at [358, 215] on div "2025/10/10（金） 「興味あり」をしました。詳細についてはこちらのチャットで連絡をとってみましょう。 06:31" at bounding box center [371, 261] width 355 height 360
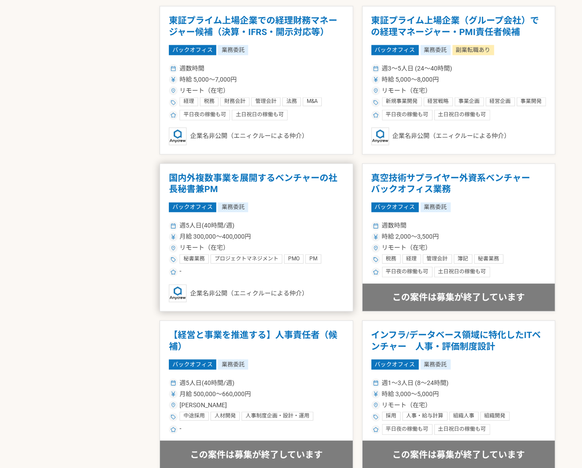
scroll to position [1422, 0]
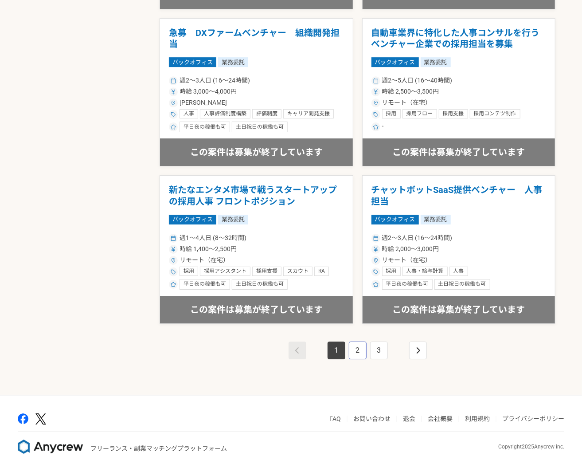
click at [361, 344] on link "2" at bounding box center [358, 350] width 18 height 18
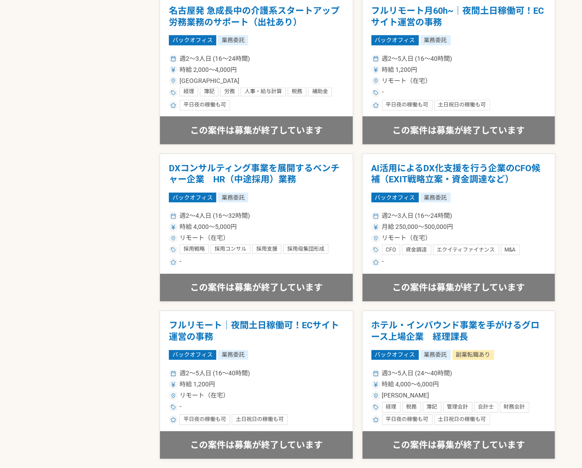
scroll to position [1422, 0]
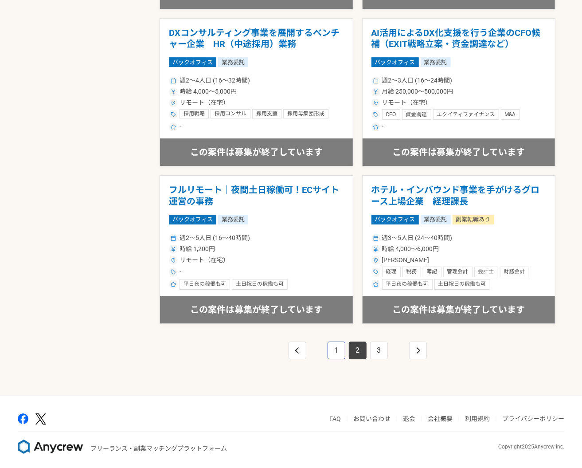
click at [331, 347] on link "1" at bounding box center [337, 350] width 18 height 18
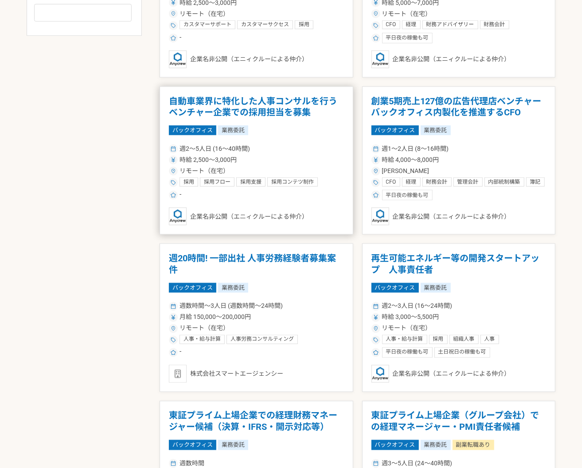
scroll to position [561, 0]
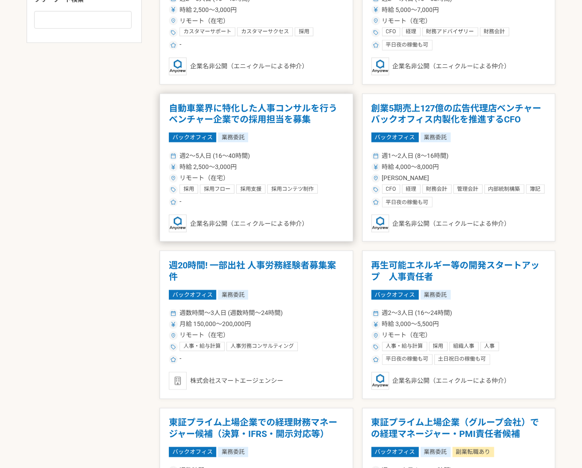
click at [309, 168] on div "時給 2,500〜3,000円" at bounding box center [256, 166] width 175 height 9
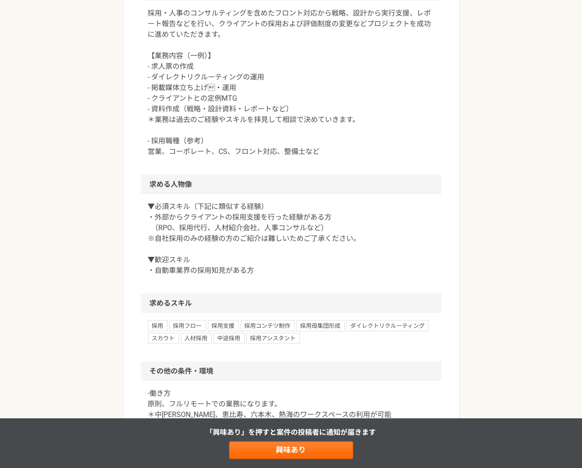
scroll to position [435, 0]
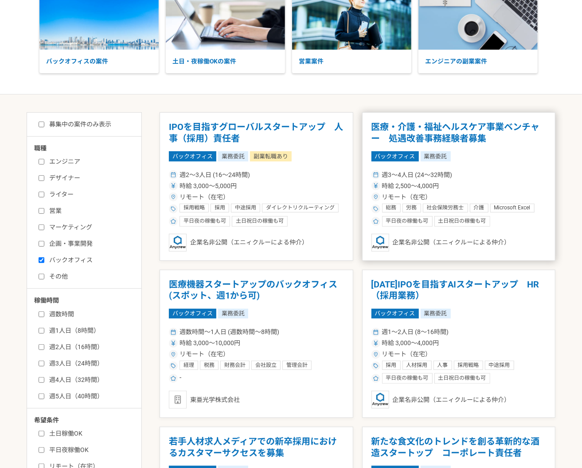
scroll to position [91, 0]
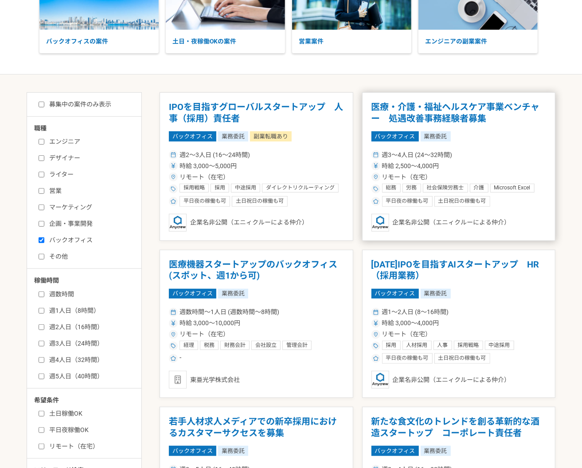
click at [488, 162] on div "時給 2,500〜4,000円" at bounding box center [458, 165] width 175 height 9
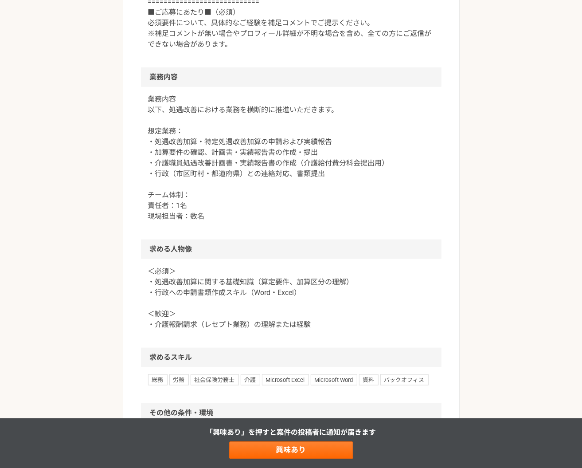
scroll to position [375, 0]
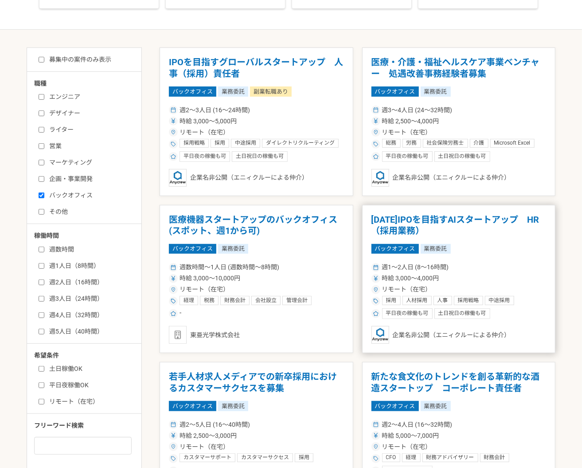
scroll to position [149, 0]
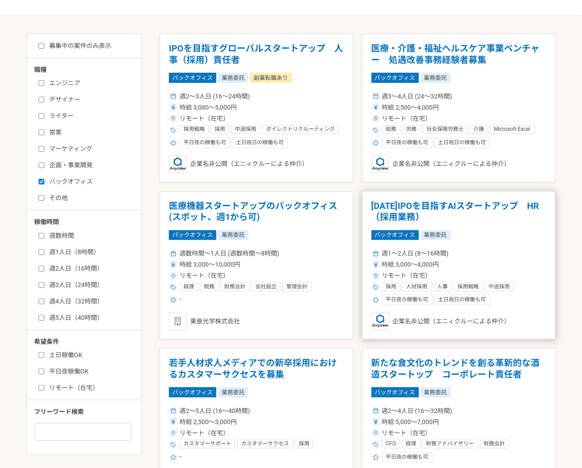
click at [476, 261] on div "時給 3,000〜4,000円" at bounding box center [458, 264] width 175 height 9
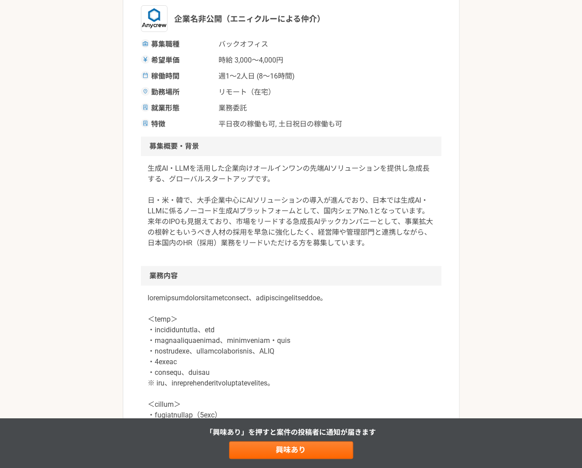
scroll to position [133, 0]
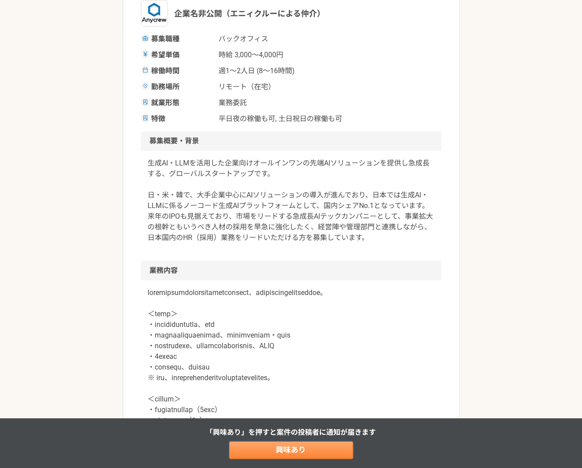
click at [252, 449] on link "興味あり" at bounding box center [291, 450] width 124 height 18
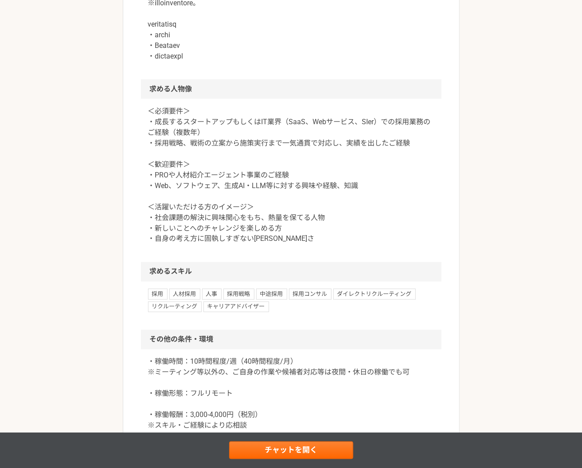
scroll to position [694, 0]
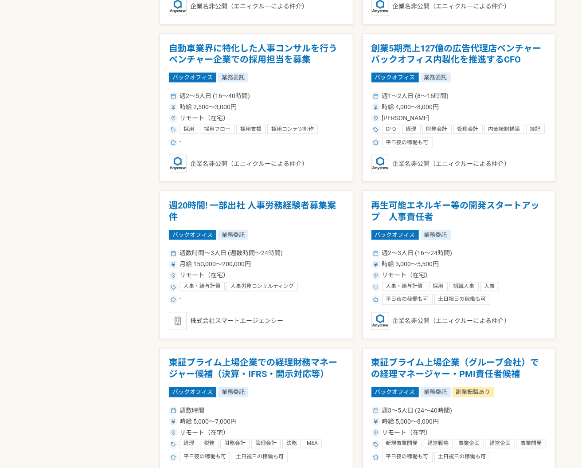
scroll to position [644, 0]
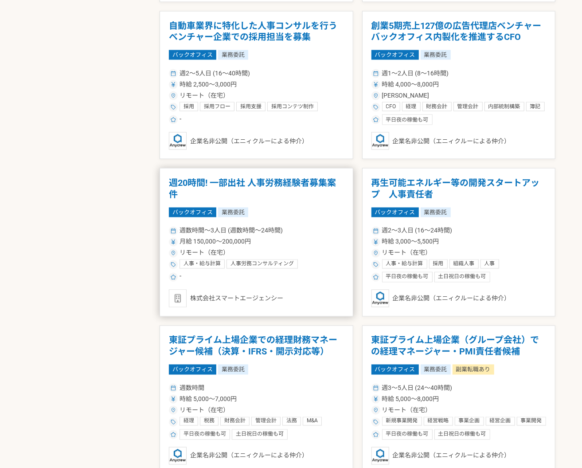
click at [305, 205] on article "週20時間! 一部出社 人事労務経験者募集案件 バックオフィス 業務委託 週数時間〜3人日 (週数時間〜24時間) 月給 150,000〜200,000円 リ…" at bounding box center [257, 242] width 194 height 148
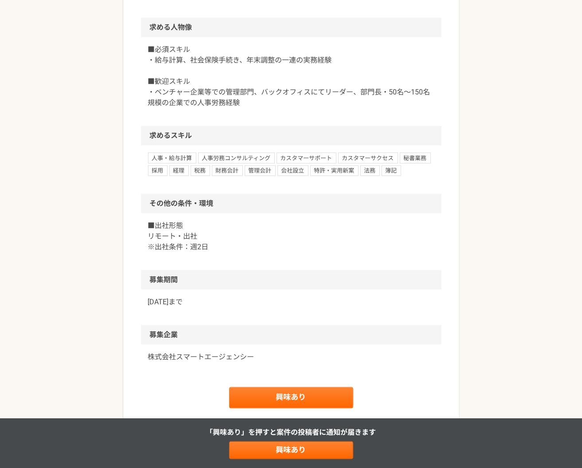
scroll to position [558, 0]
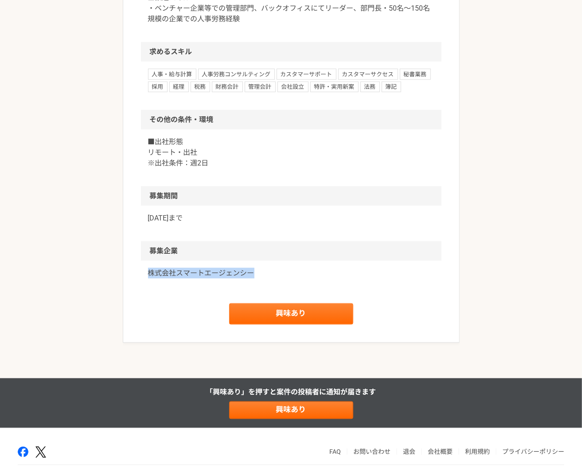
drag, startPoint x: 142, startPoint y: 273, endPoint x: 251, endPoint y: 280, distance: 109.7
click at [251, 280] on div "株式会社スマートエージェンシー" at bounding box center [291, 278] width 300 height 35
copy p "株式会社スマートエージェンシー"
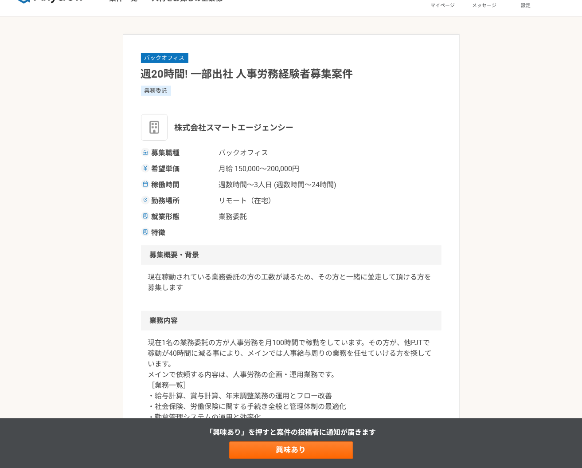
scroll to position [21, 0]
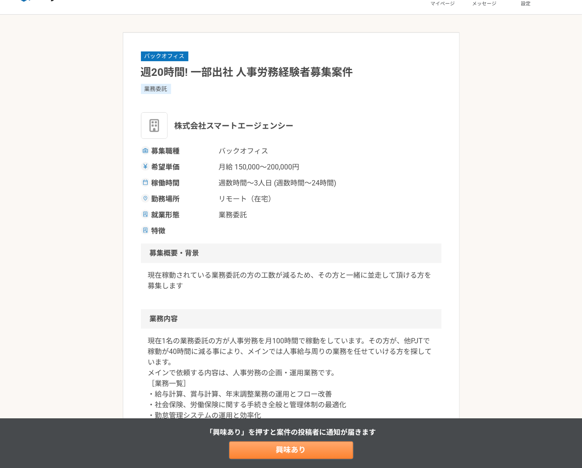
click at [284, 452] on link "興味あり" at bounding box center [291, 450] width 124 height 18
